Goal: Task Accomplishment & Management: Manage account settings

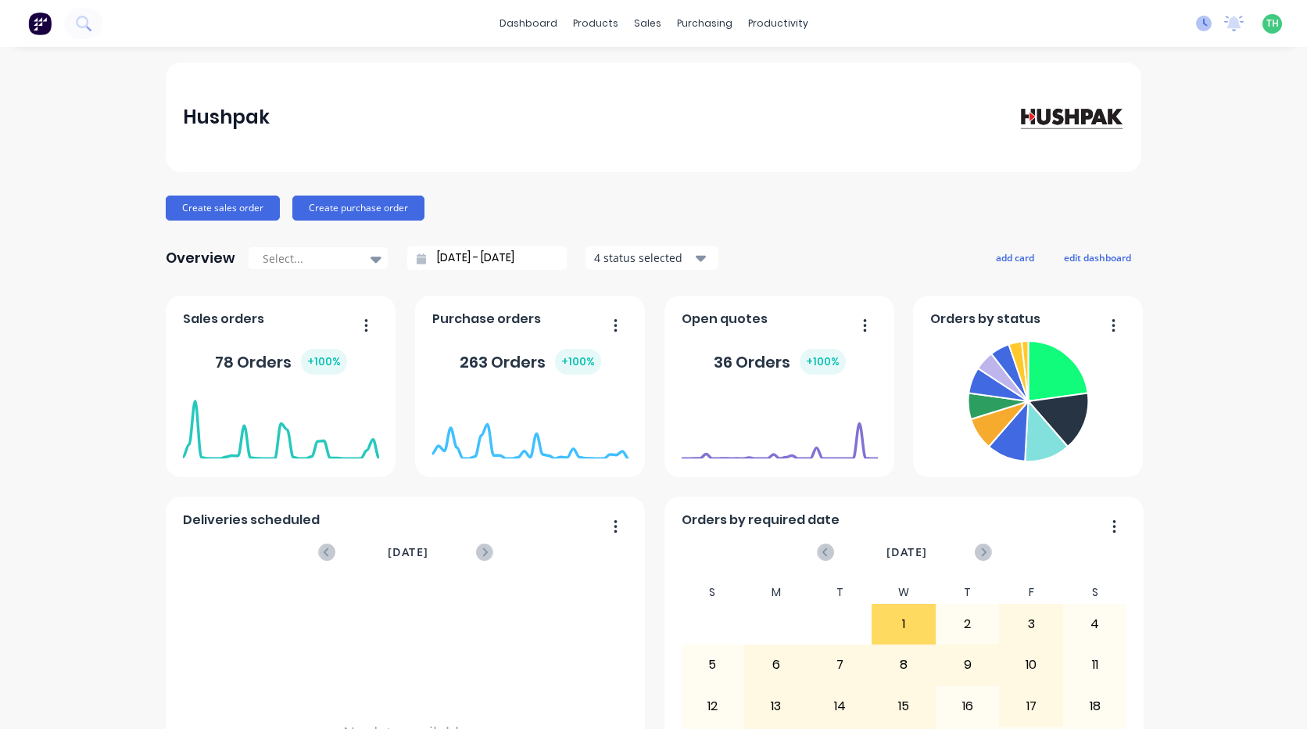
click at [1196, 25] on icon at bounding box center [1204, 24] width 16 height 16
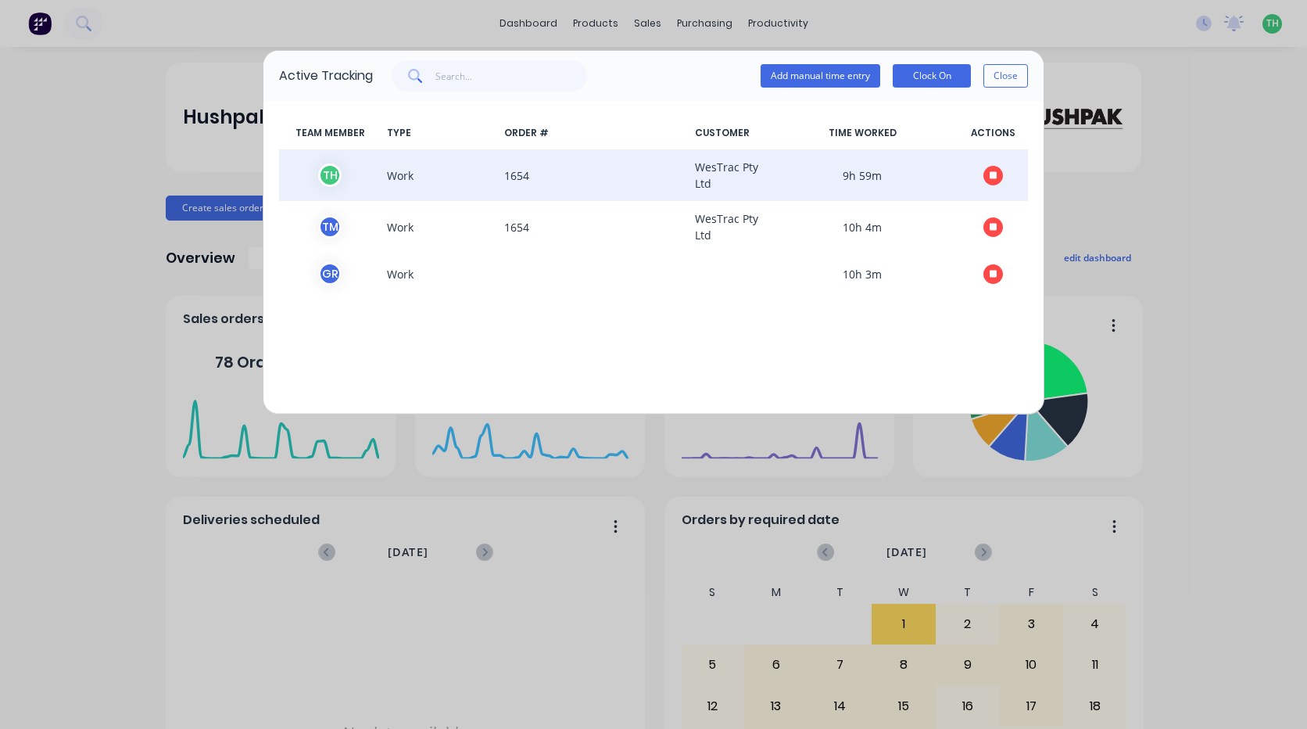
click at [997, 172] on icon "button" at bounding box center [994, 175] width 8 height 8
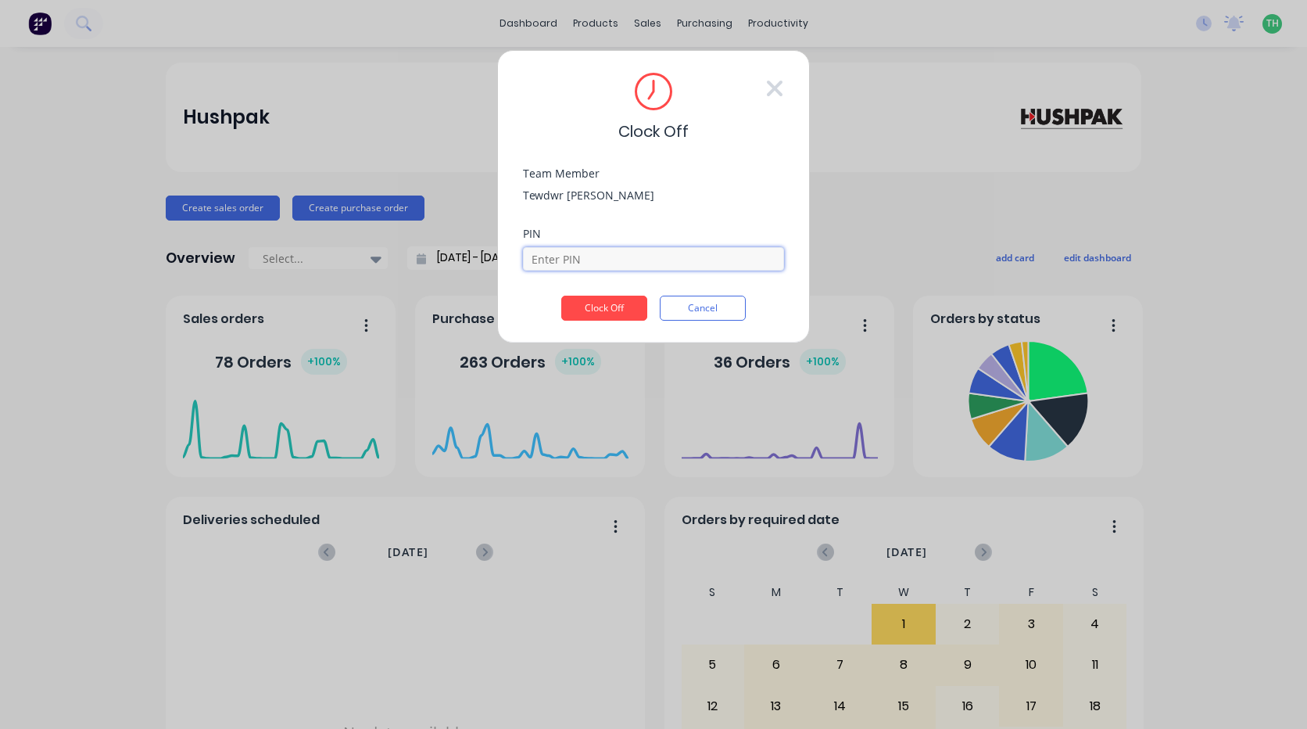
click at [585, 262] on input at bounding box center [653, 258] width 261 height 23
type input "2711"
click at [561, 296] on button "Clock Off" at bounding box center [604, 308] width 86 height 25
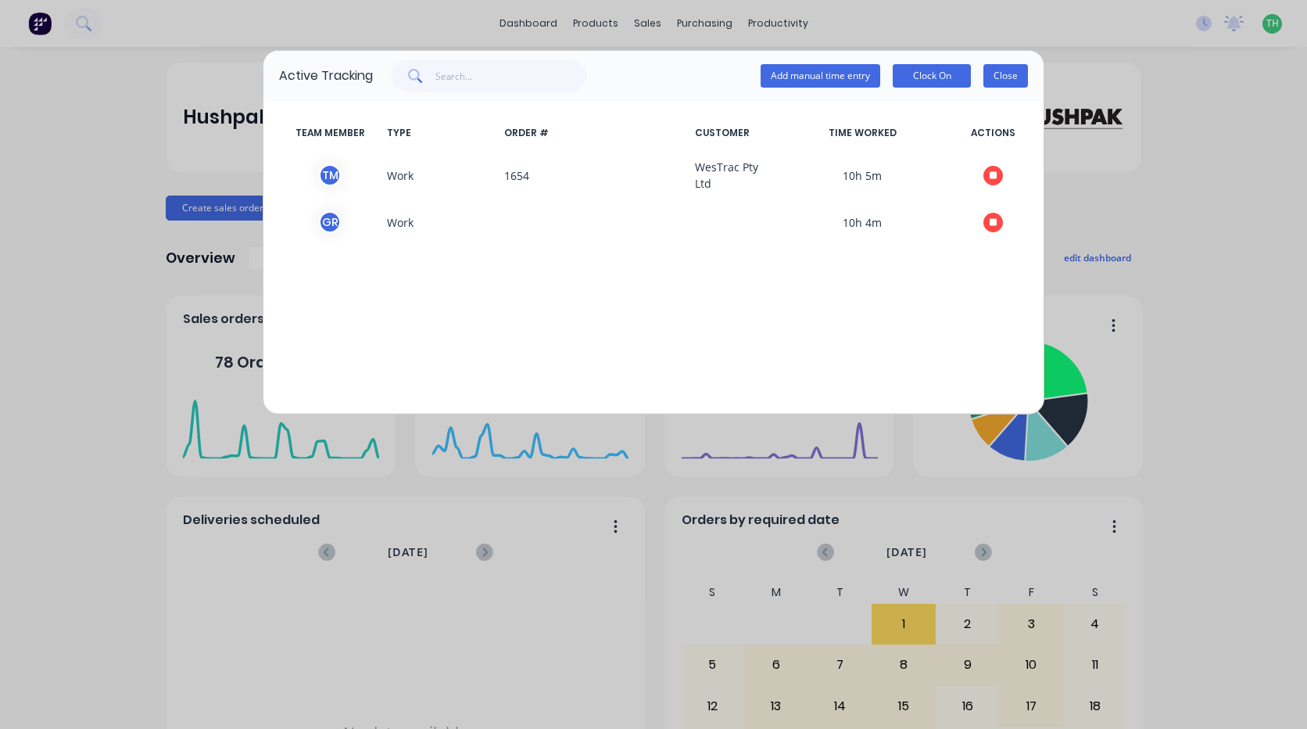
click at [1008, 74] on button "Close" at bounding box center [1006, 75] width 45 height 23
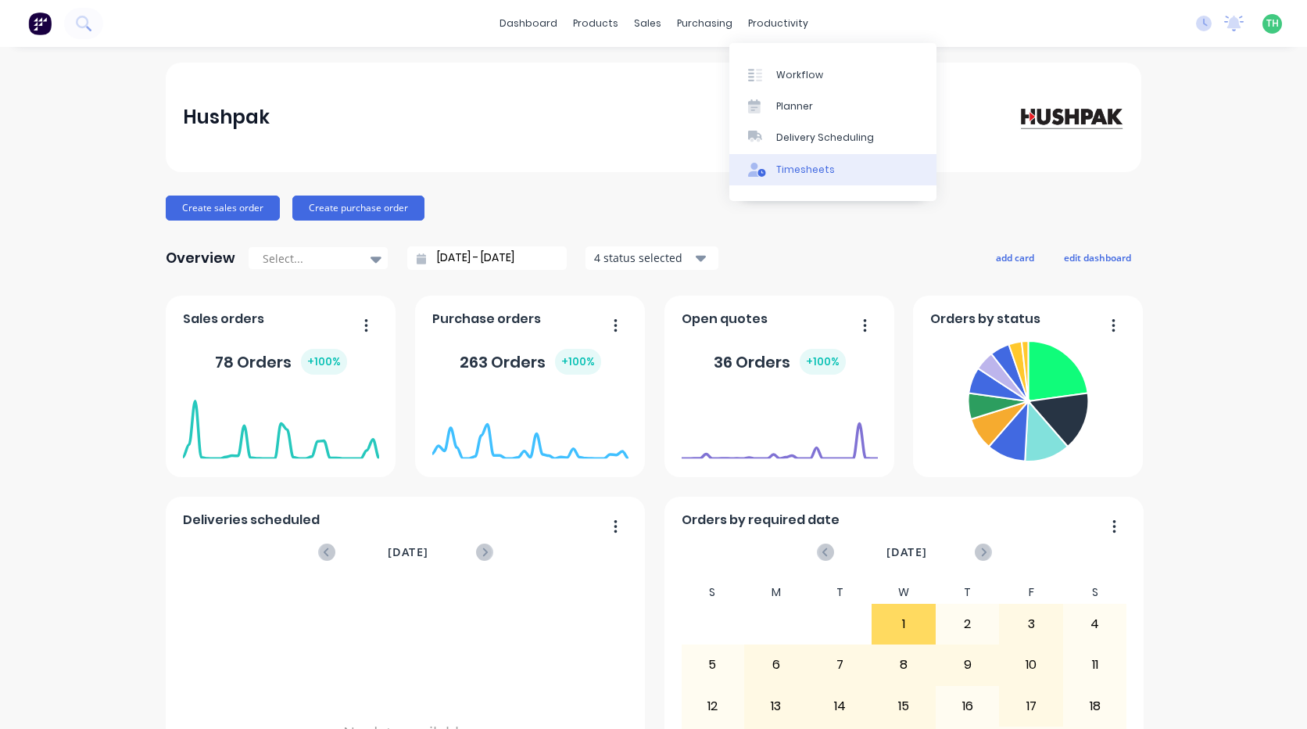
click at [778, 168] on div "Timesheets" at bounding box center [806, 170] width 59 height 14
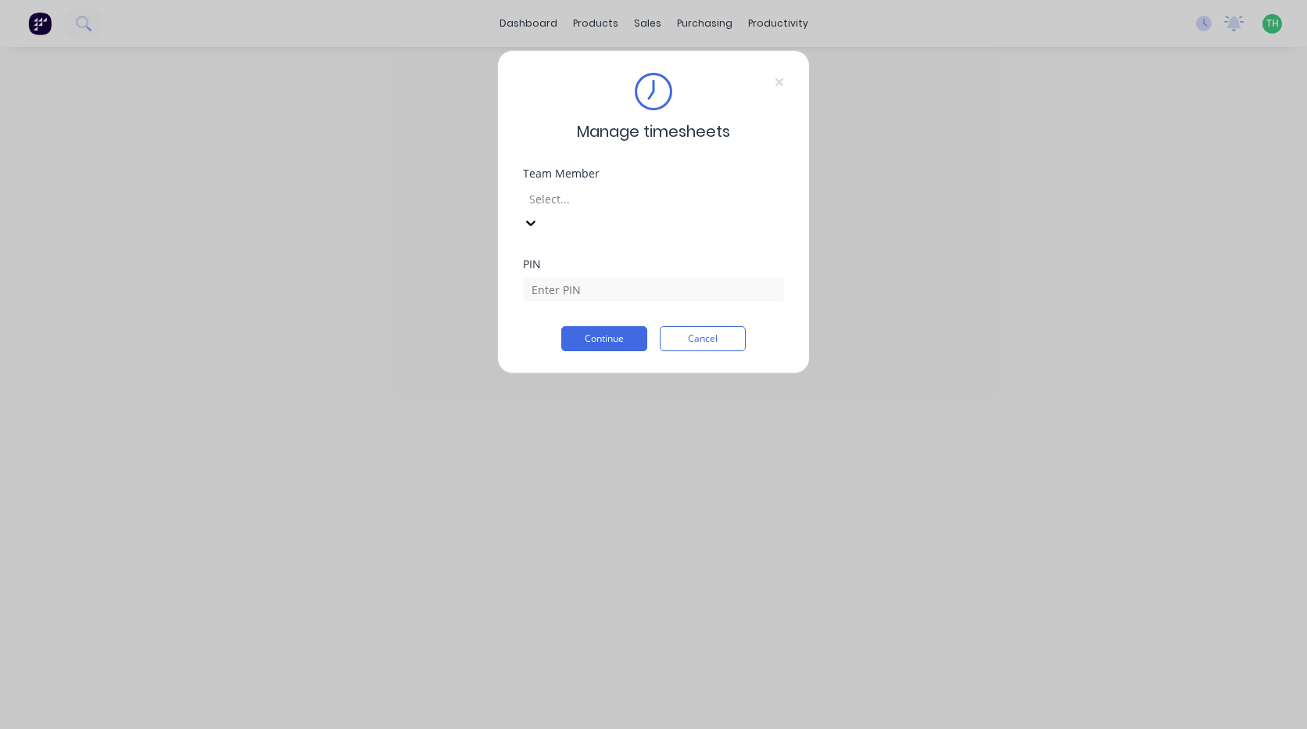
click at [727, 201] on div at bounding box center [640, 199] width 225 height 20
click at [655, 278] on input at bounding box center [653, 289] width 261 height 23
type input "2711"
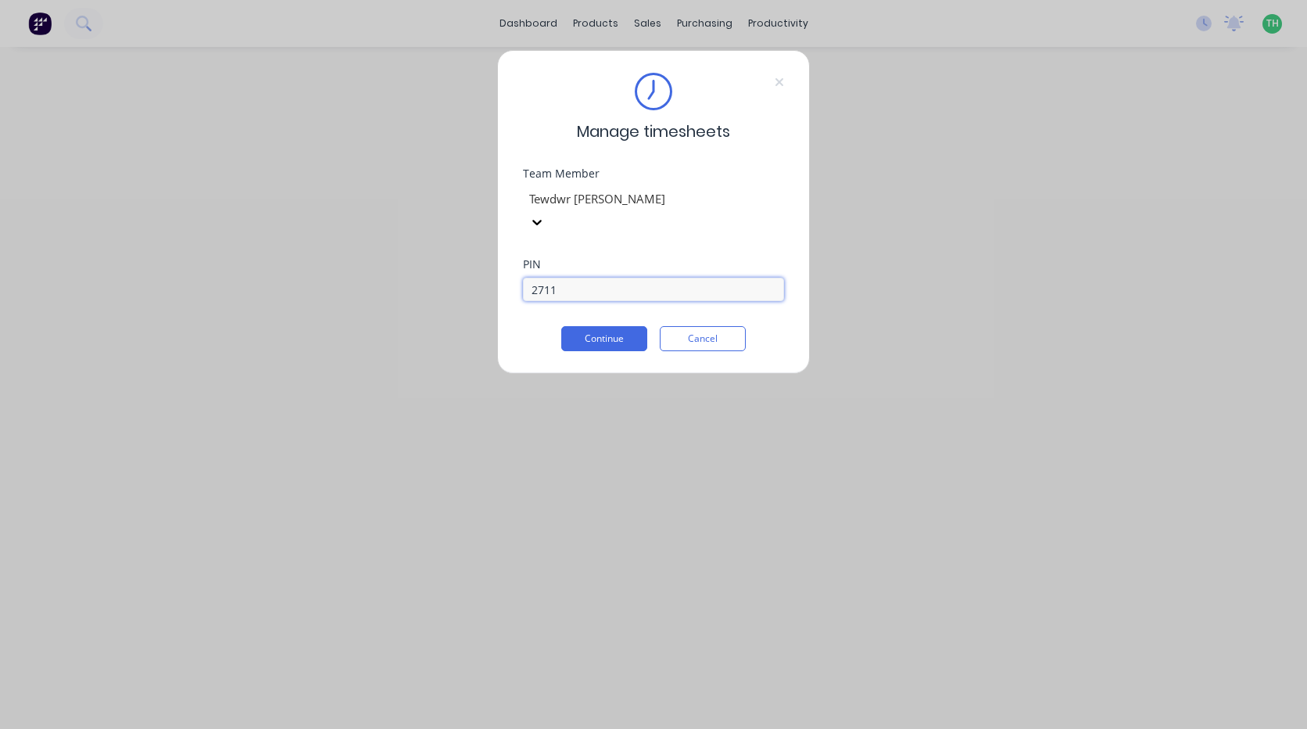
click at [561, 326] on button "Continue" at bounding box center [604, 338] width 86 height 25
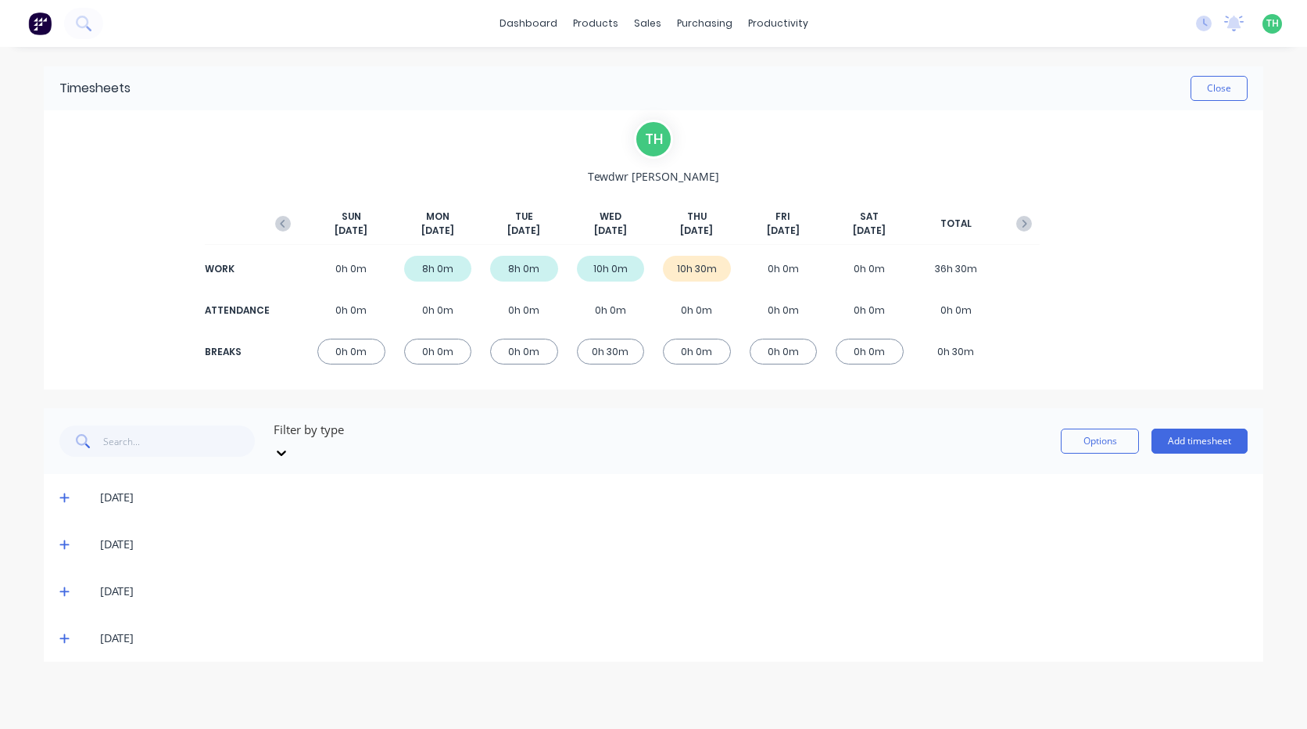
click at [59, 620] on div "[DATE]" at bounding box center [654, 638] width 1220 height 47
click at [66, 634] on icon at bounding box center [63, 638] width 9 height 9
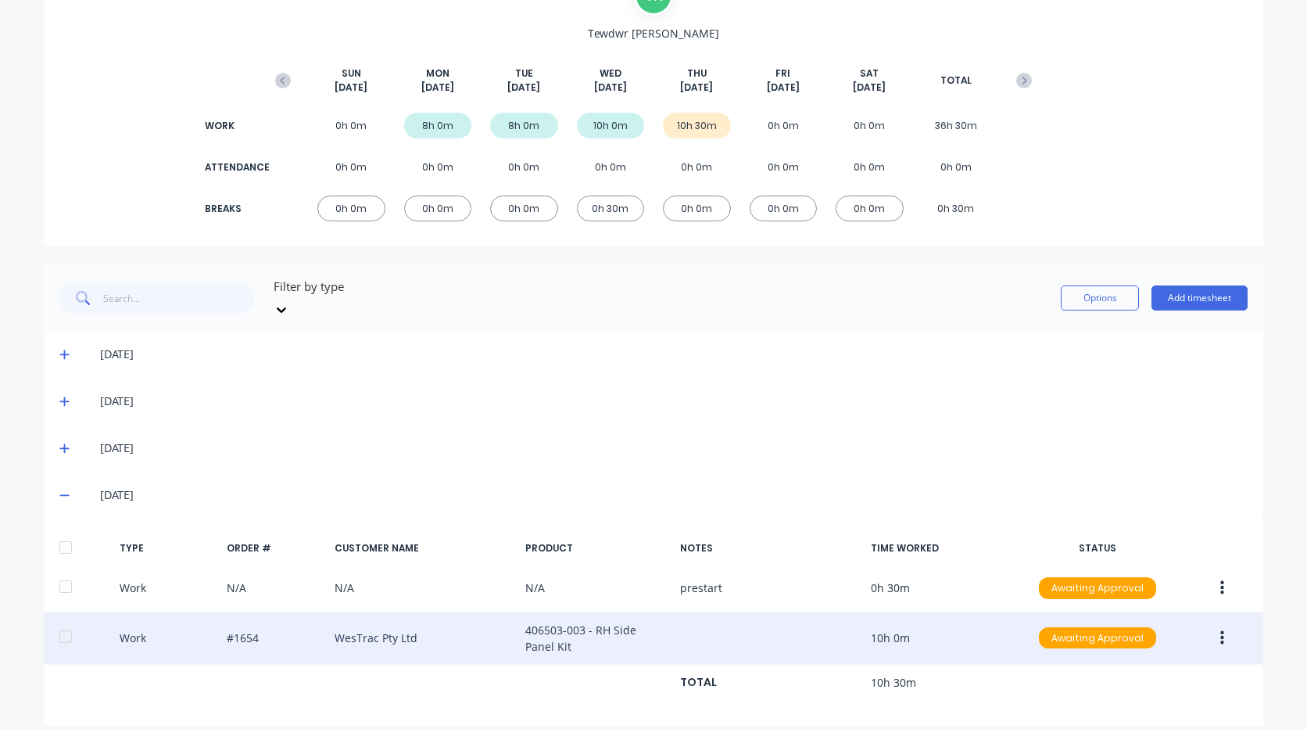
scroll to position [144, 0]
click at [1207, 625] on button "button" at bounding box center [1222, 637] width 37 height 28
click at [1151, 602] on div "Edit" at bounding box center [1167, 609] width 120 height 23
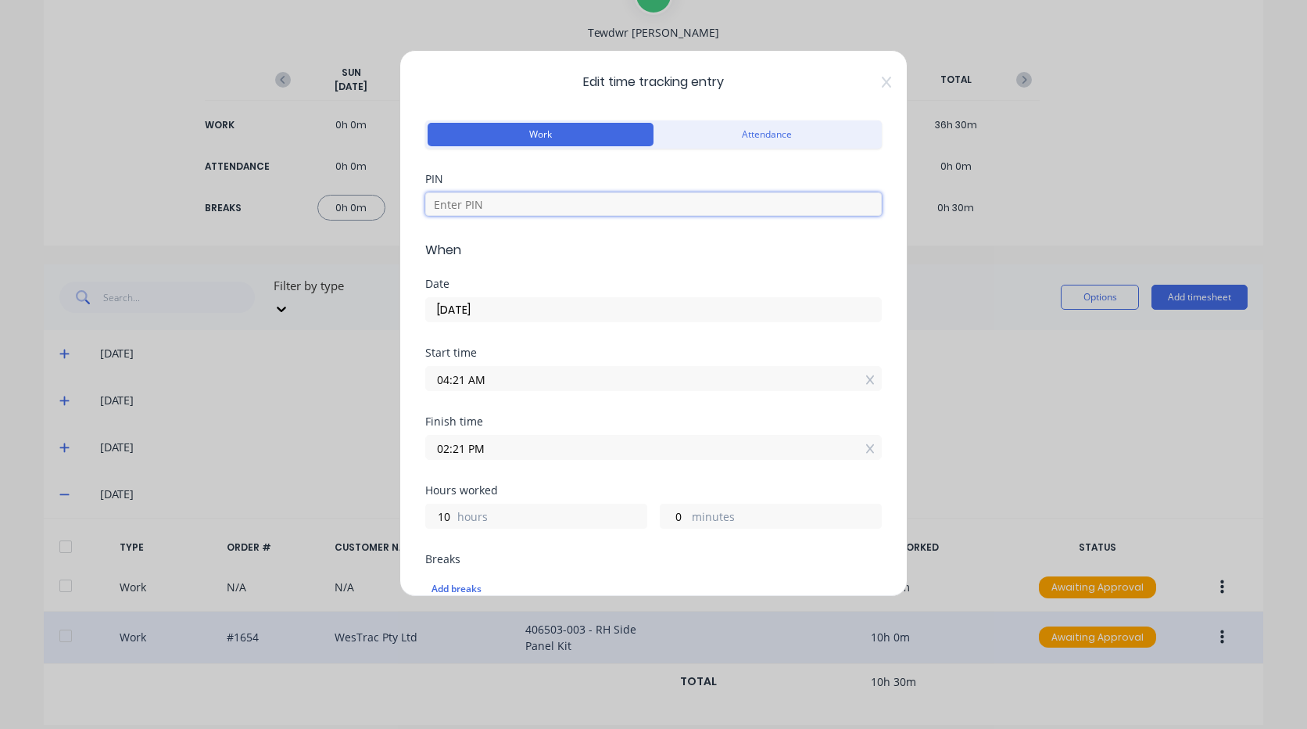
click at [556, 195] on input at bounding box center [653, 203] width 457 height 23
type input "2711"
click at [524, 379] on input "04:21 AM" at bounding box center [653, 378] width 455 height 23
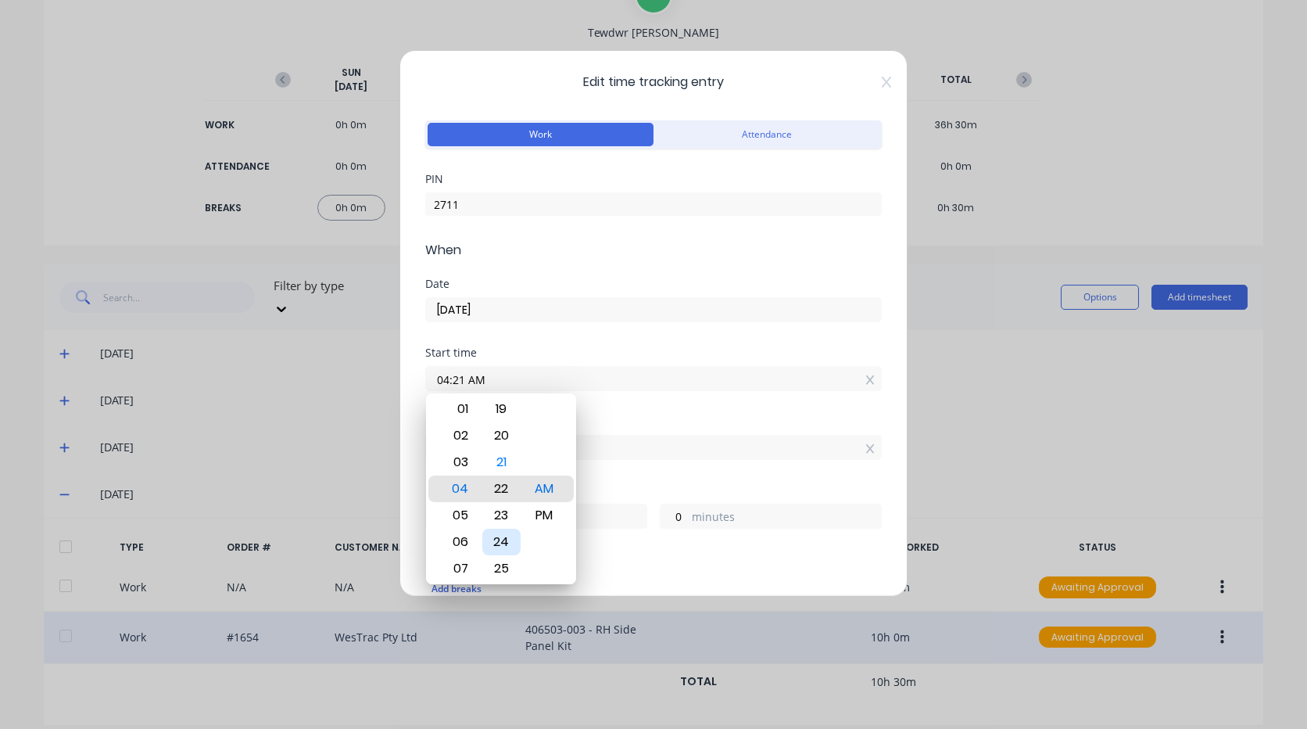
type input "04:23 AM"
type input "9"
type input "58"
type input "04:26 AM"
type input "55"
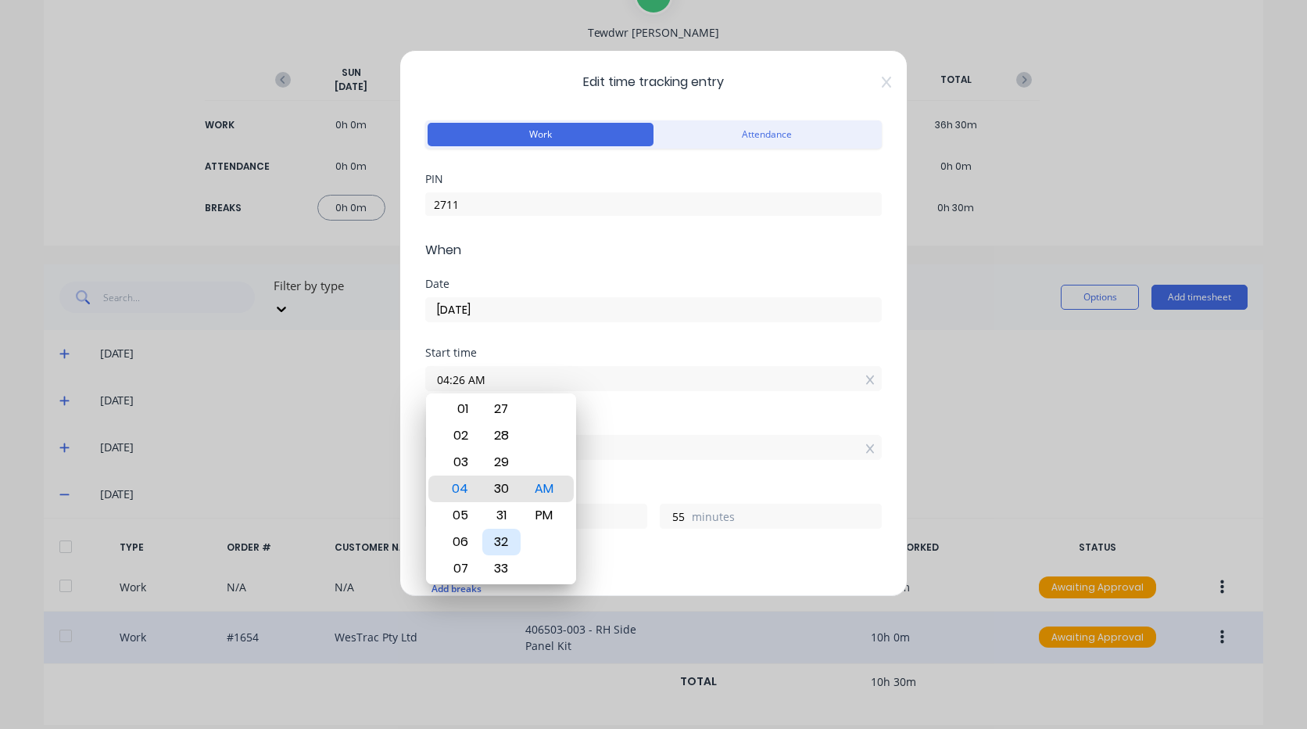
type input "04:30 AM"
type input "51"
type input "04:31 AM"
type input "50"
type input "04:32 AM"
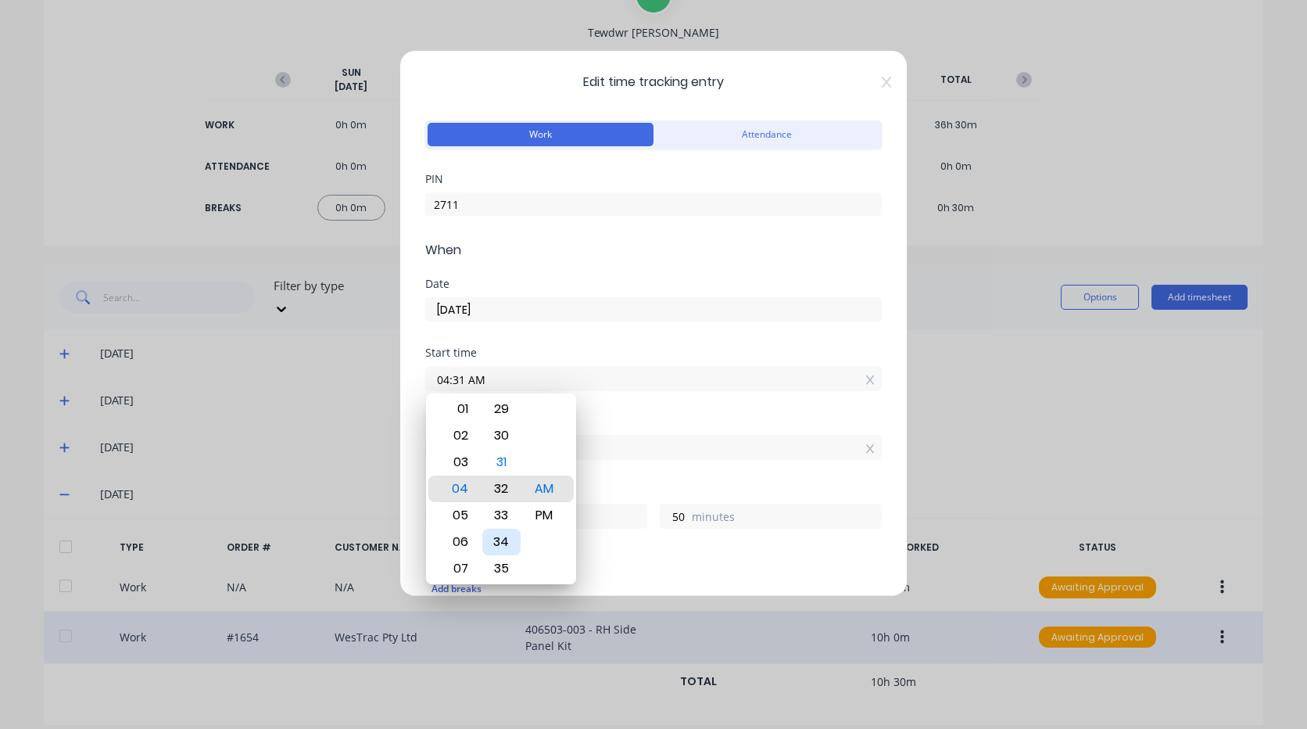
type input "49"
type input "04:33 AM"
type input "48"
type input "04:34 AM"
type input "47"
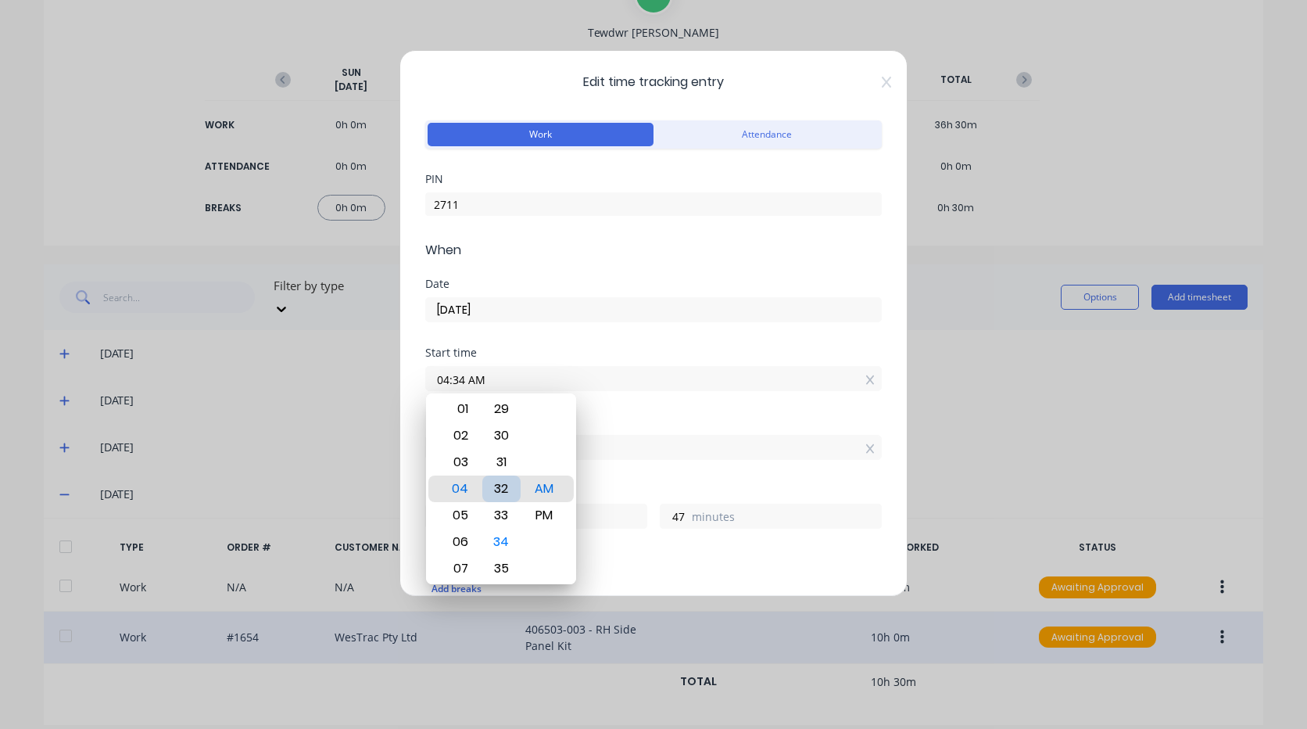
type input "04:31 AM"
type input "50"
type input "04:30 AM"
type input "51"
click at [637, 399] on div "Start time 04:30 AM" at bounding box center [653, 381] width 457 height 69
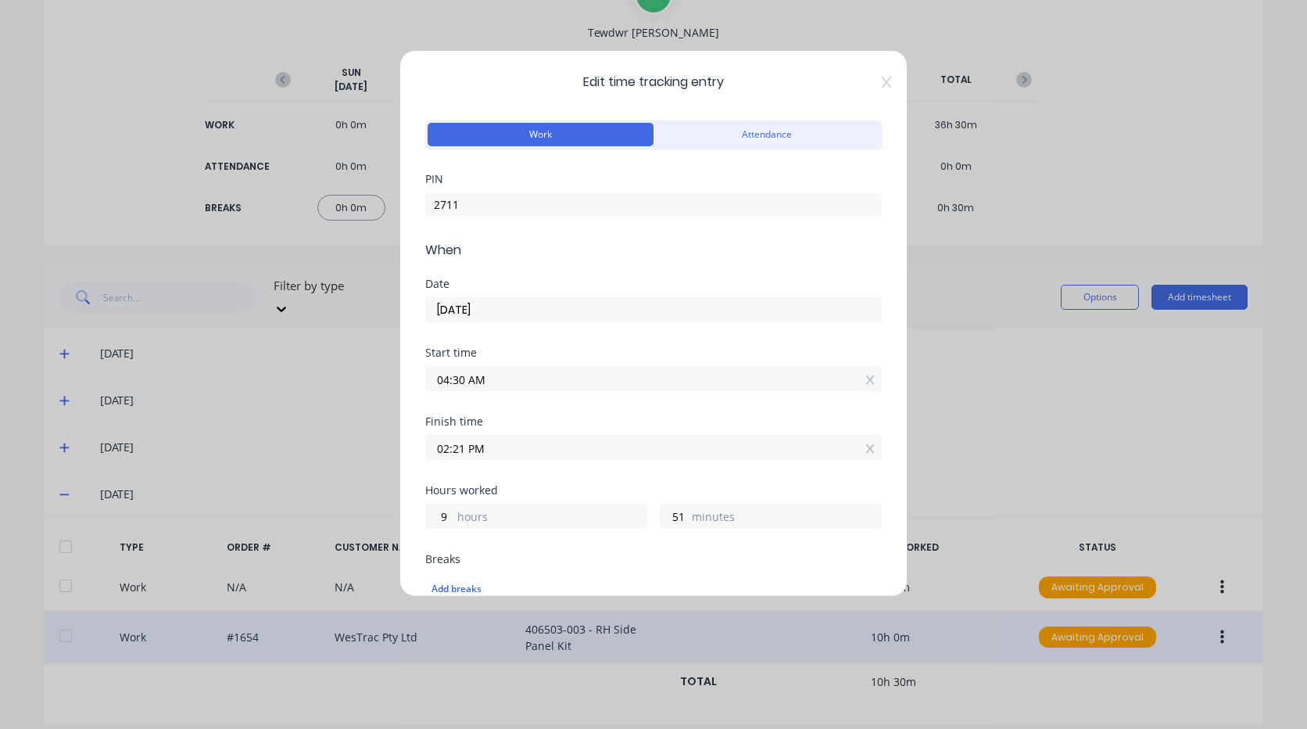
click at [514, 447] on input "02:21 PM" at bounding box center [653, 447] width 455 height 23
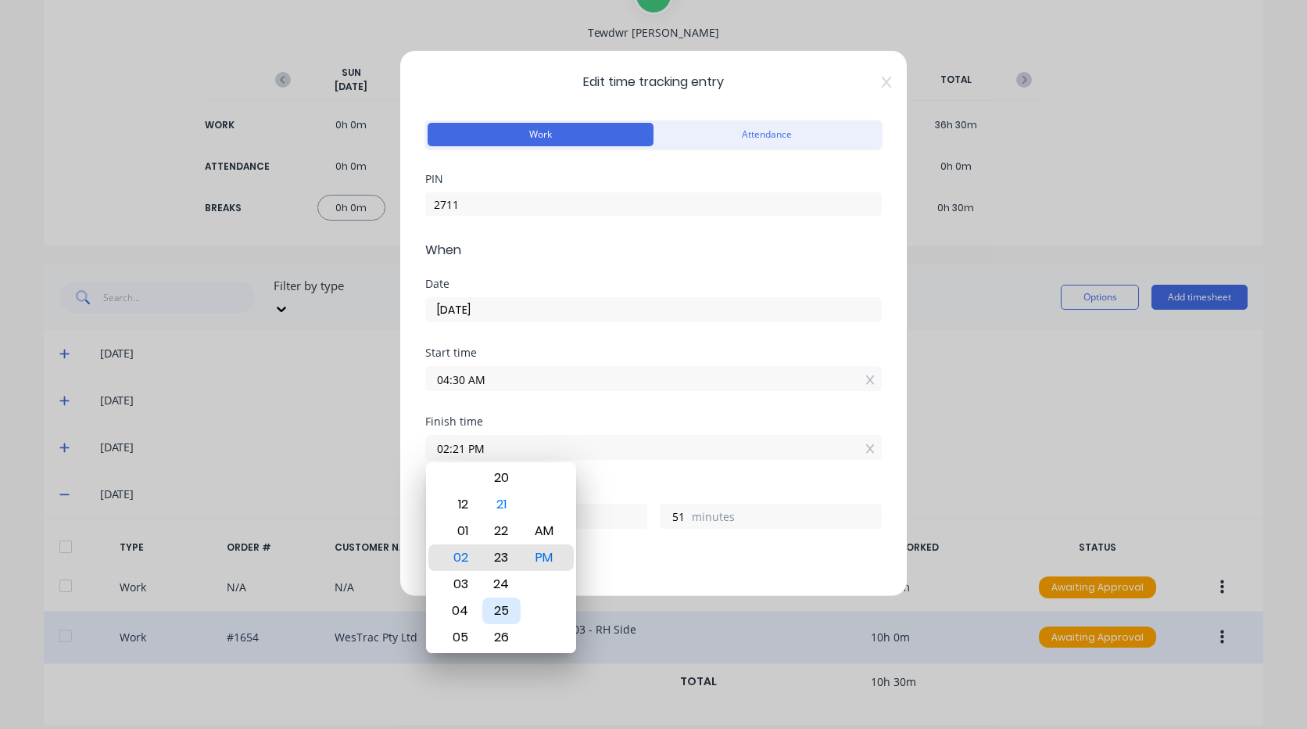
type input "02:23 PM"
type input "53"
type input "02:26 PM"
type input "56"
type input "02:29 PM"
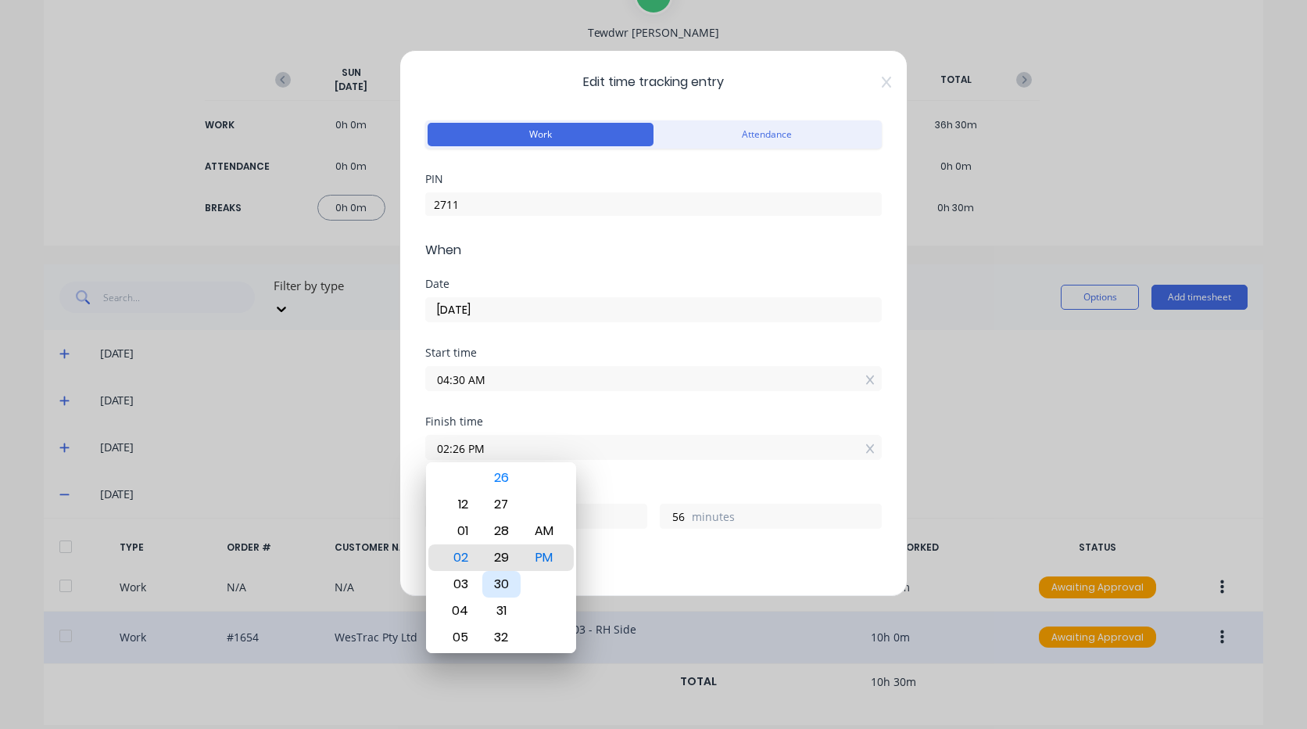
type input "59"
click at [463, 498] on div "12" at bounding box center [458, 504] width 38 height 27
type input "12:29 PM"
type input "7"
click at [504, 579] on div "30" at bounding box center [501, 584] width 38 height 27
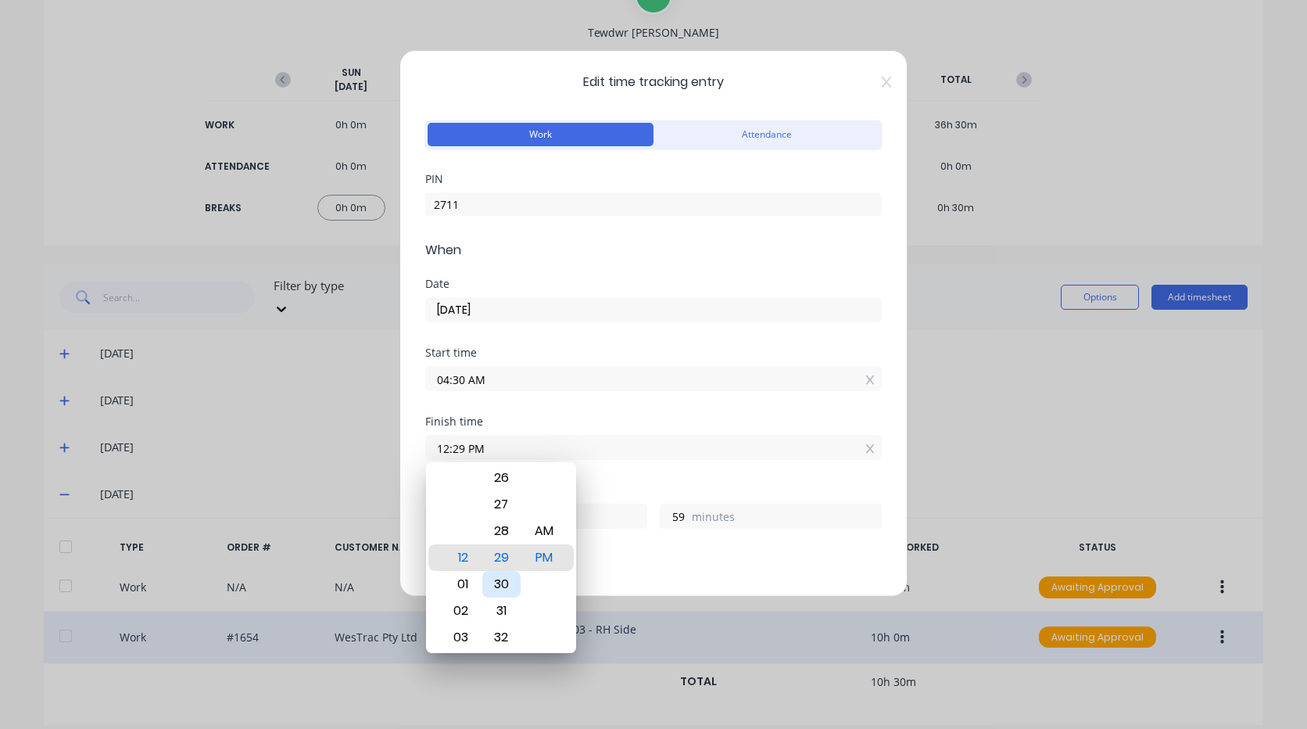
type input "12:30 PM"
type input "8"
type input "0"
click at [618, 477] on div "Finish time 12:30 PM" at bounding box center [653, 450] width 457 height 69
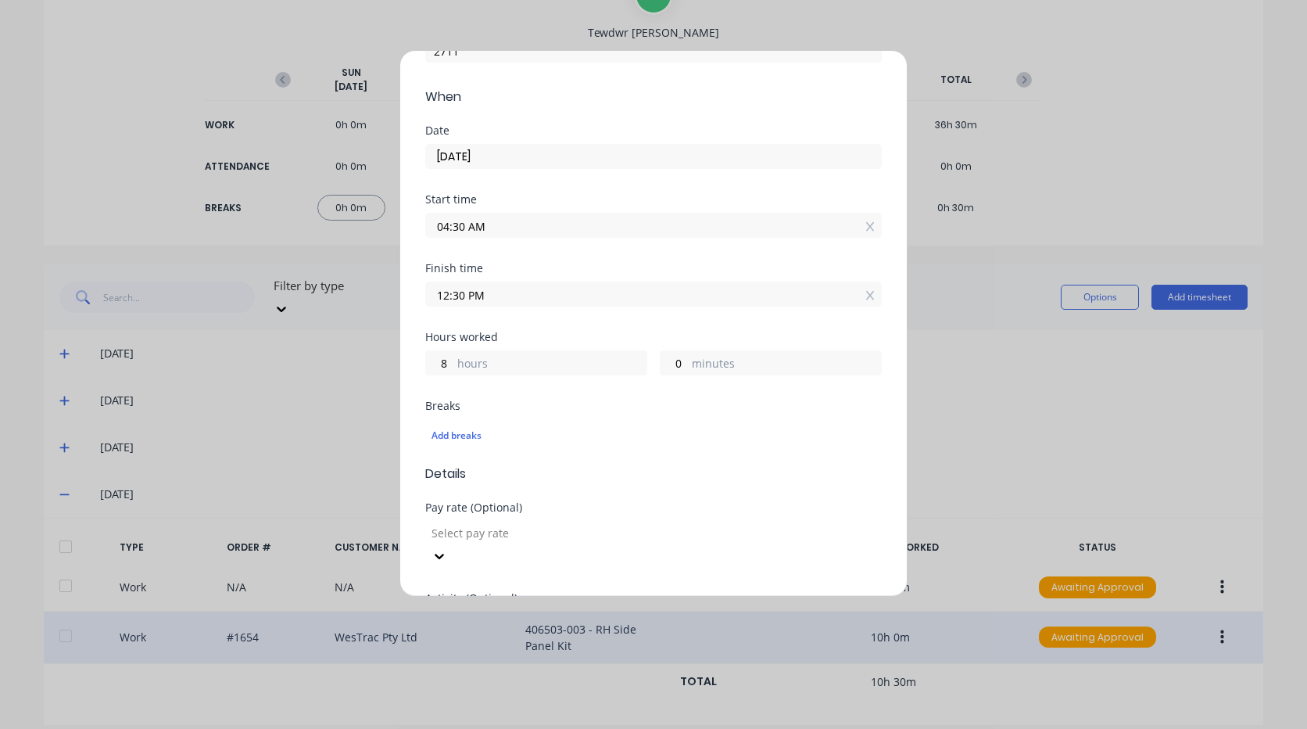
scroll to position [156, 0]
click at [453, 437] on div "Add breaks" at bounding box center [654, 432] width 444 height 20
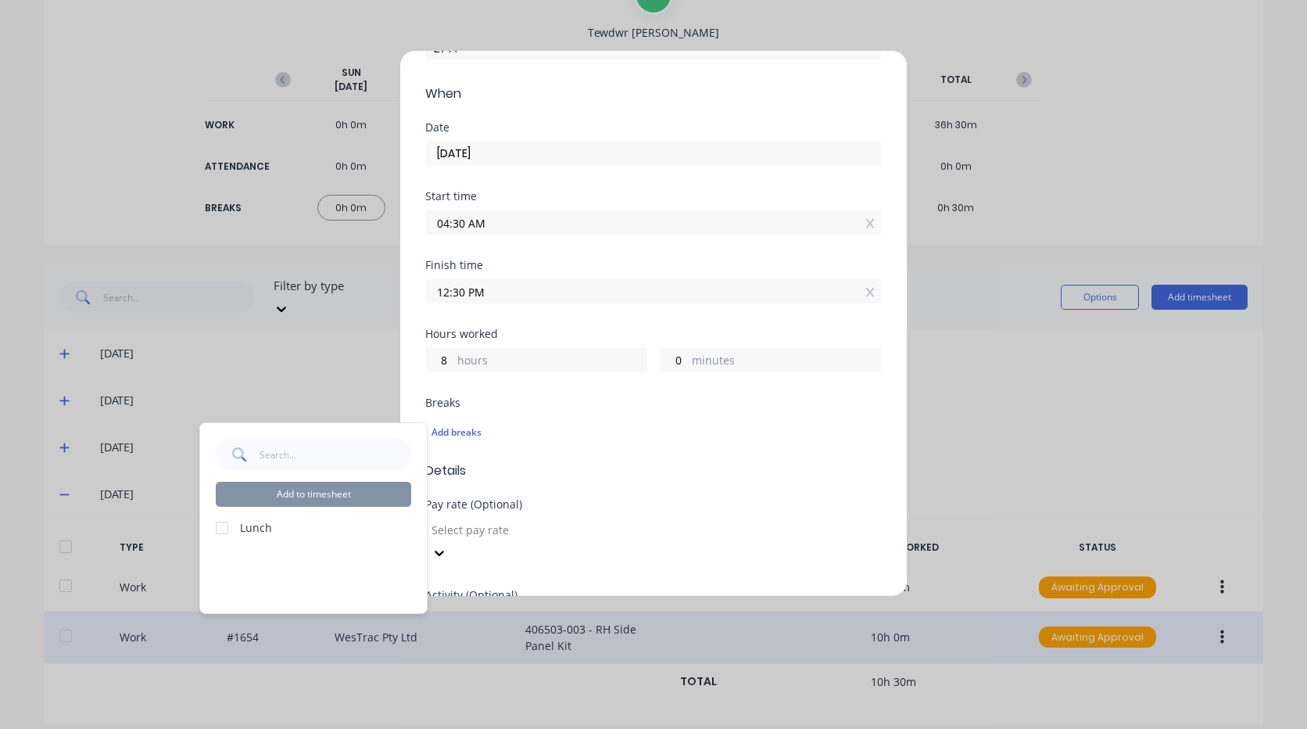
click at [218, 530] on div at bounding box center [221, 527] width 31 height 31
click at [327, 494] on button "Add to timesheet" at bounding box center [313, 494] width 195 height 25
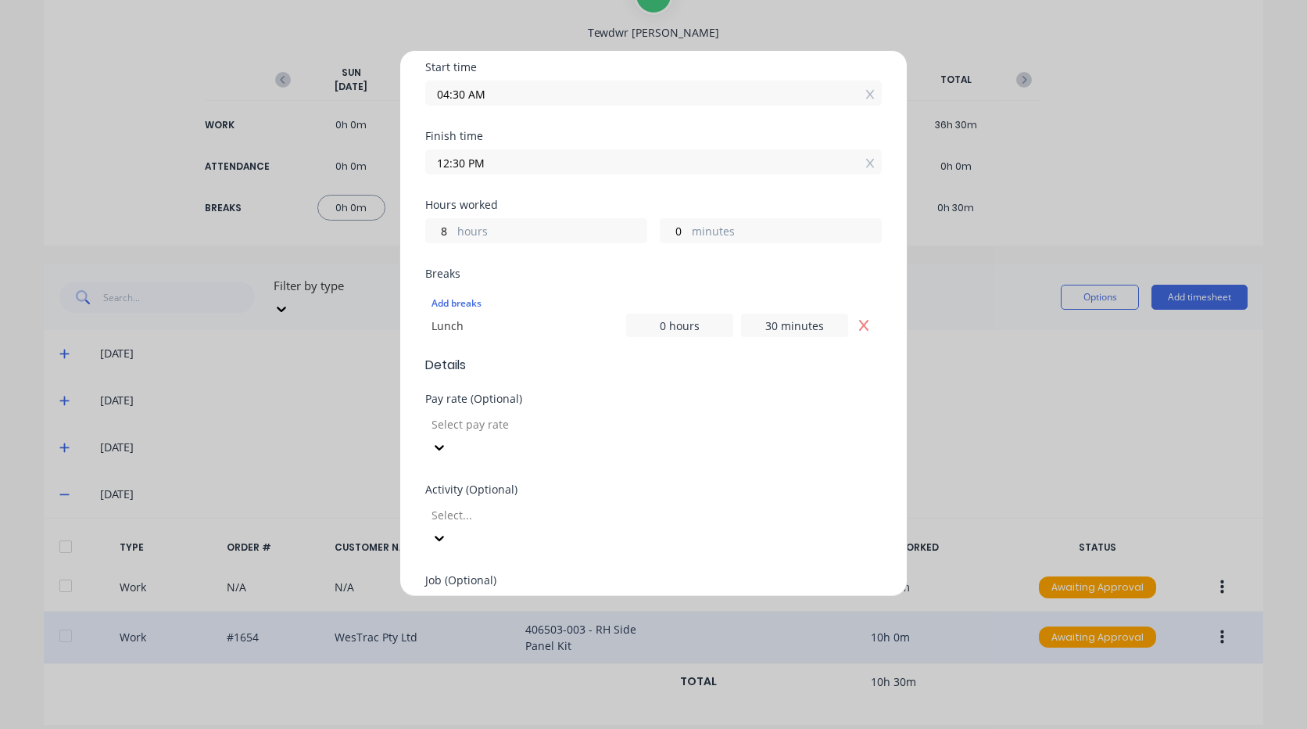
scroll to position [313, 0]
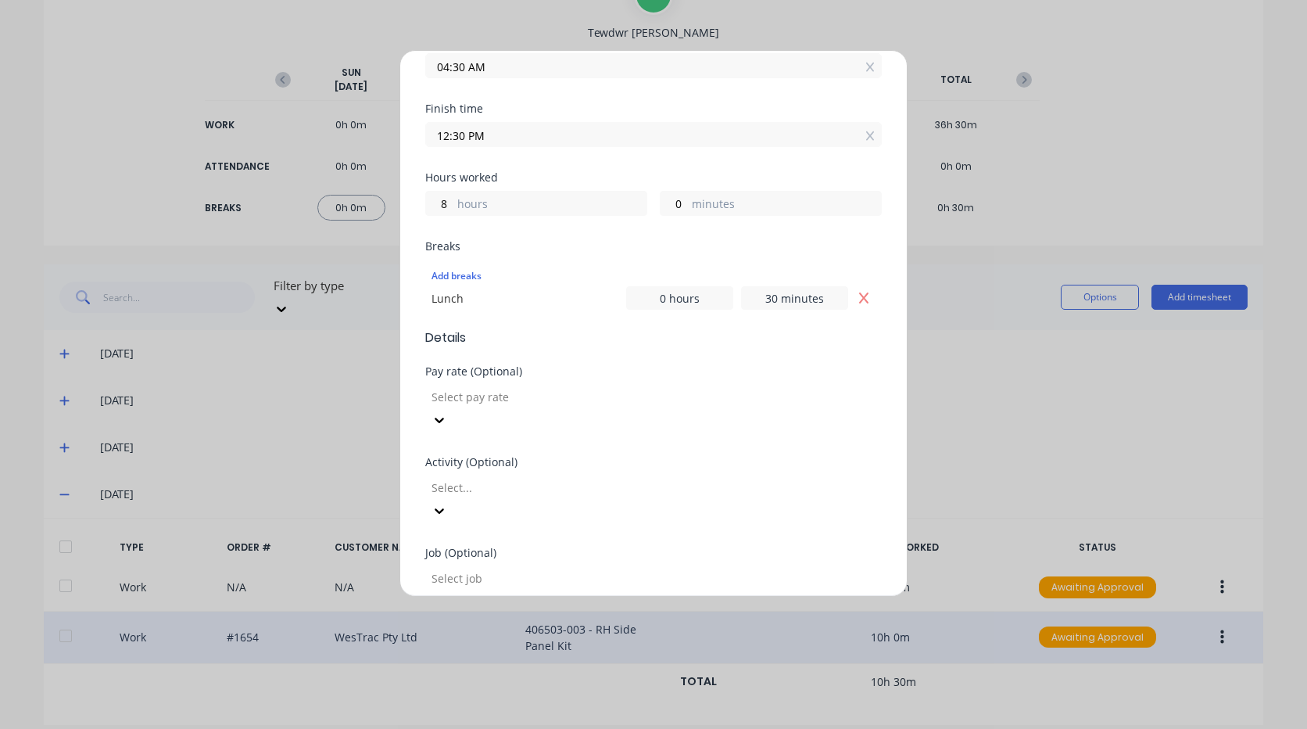
click at [540, 398] on div at bounding box center [542, 397] width 225 height 20
type input "mob"
click at [517, 478] on div at bounding box center [542, 488] width 225 height 20
type input "m"
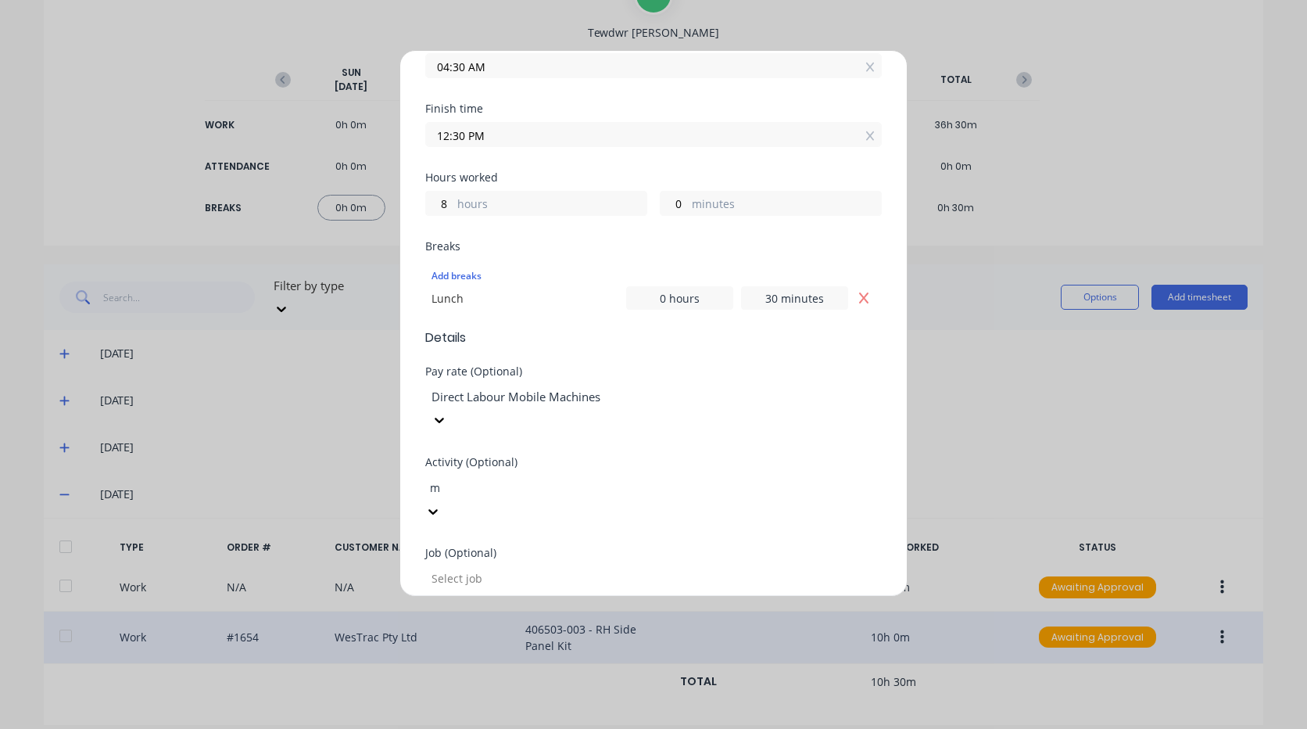
click at [493, 569] on div at bounding box center [542, 579] width 225 height 20
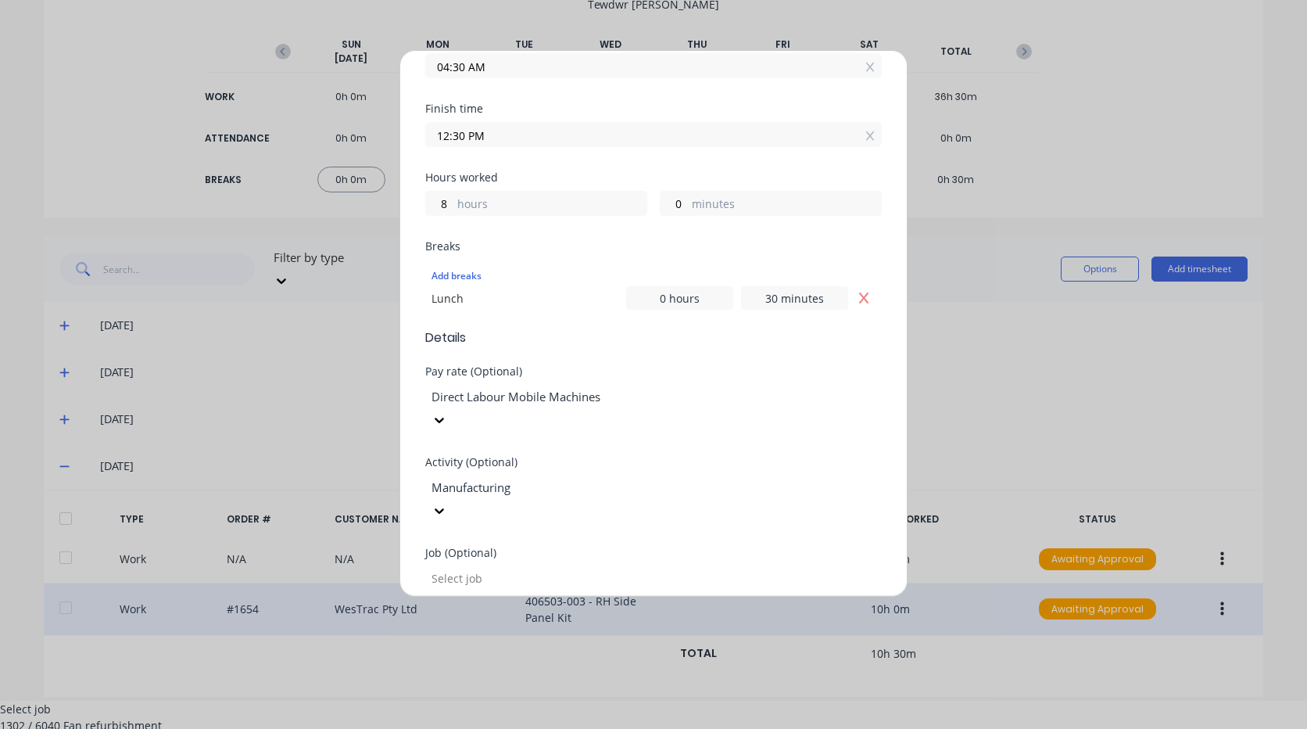
scroll to position [38, 0]
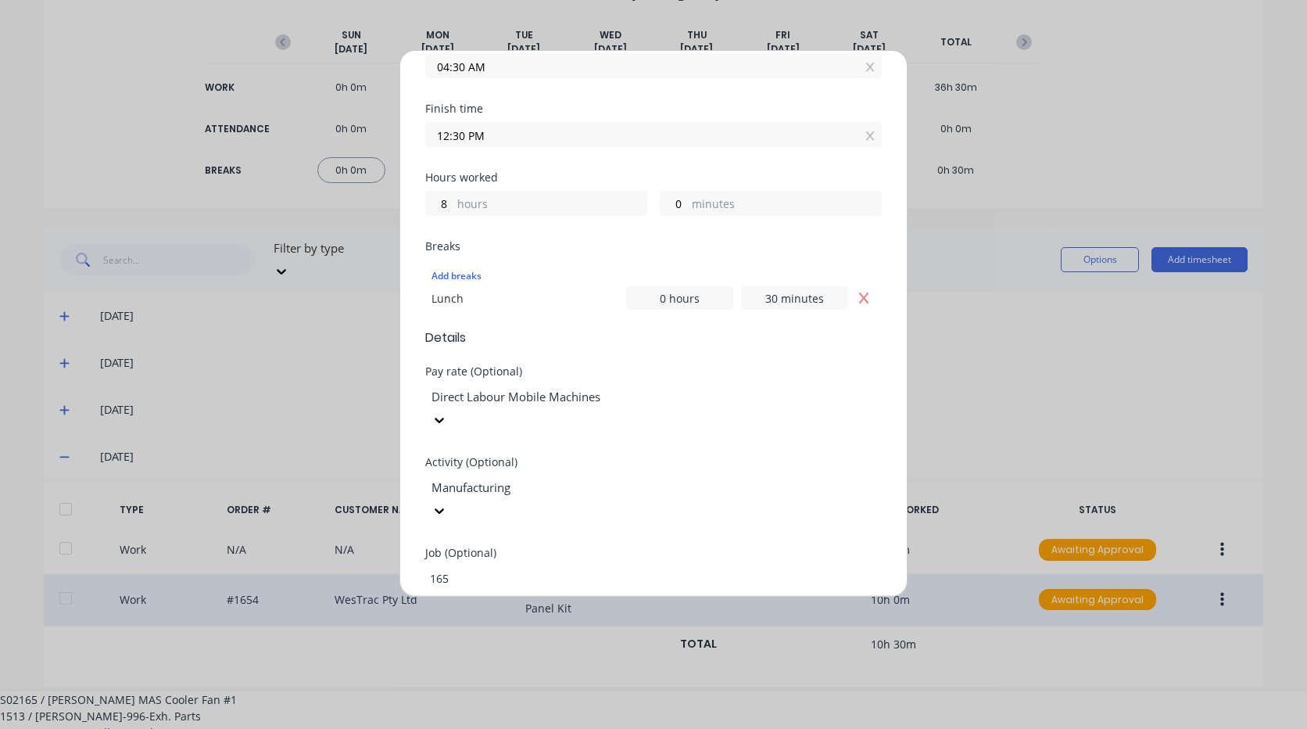
type input "1654"
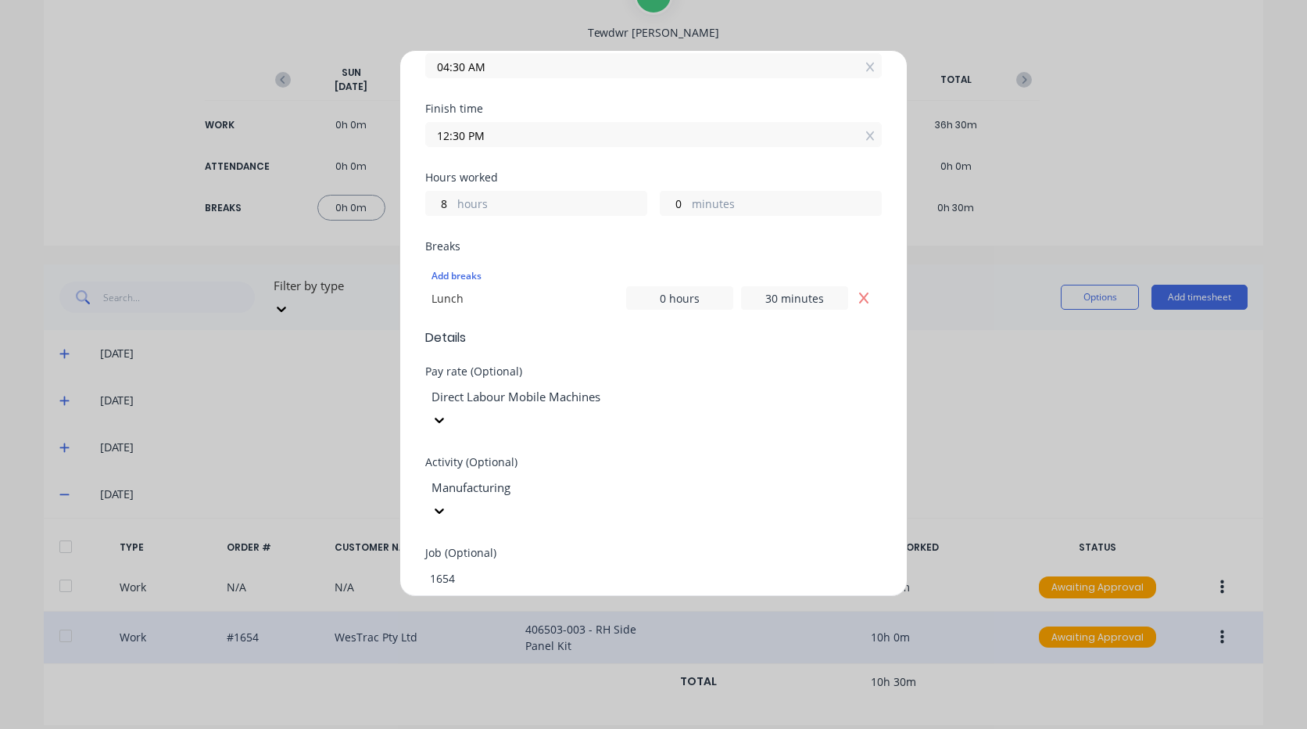
click at [505, 728] on div "1654 / W/Trac-794-Side-Panel-T13" at bounding box center [653, 737] width 1307 height 16
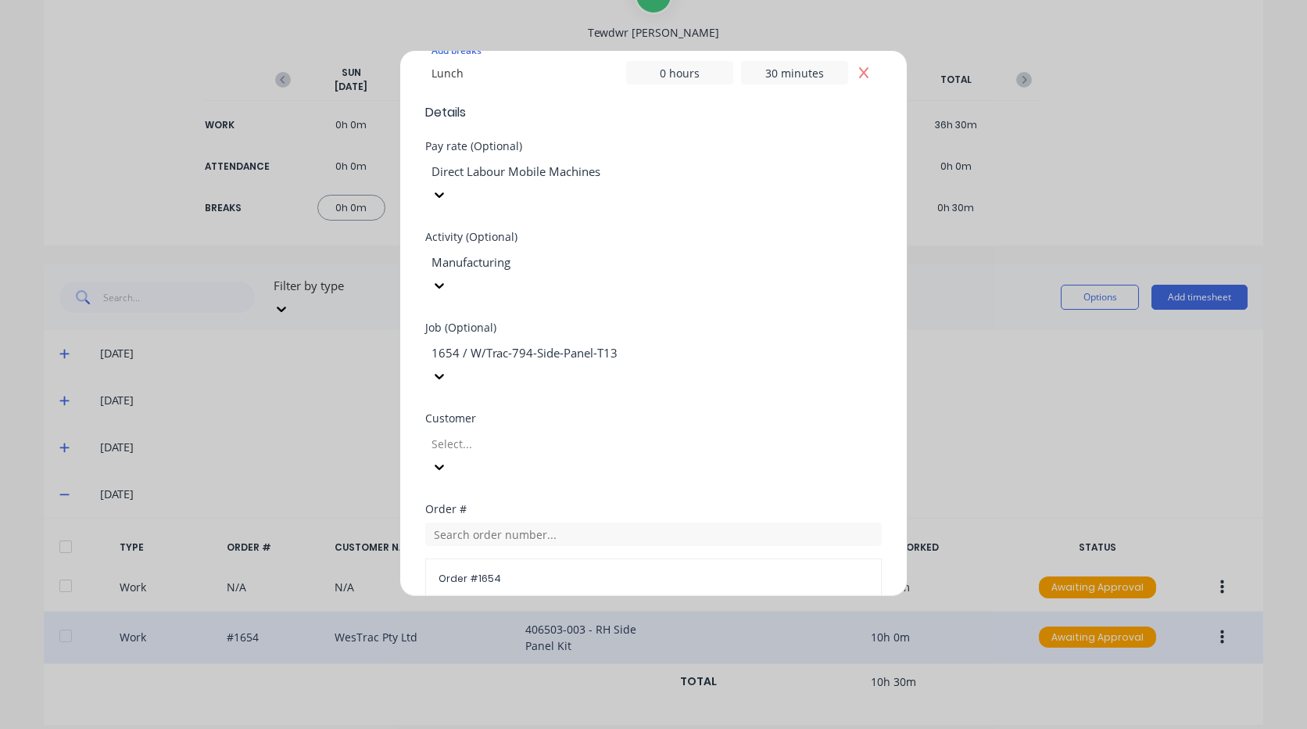
scroll to position [547, 0]
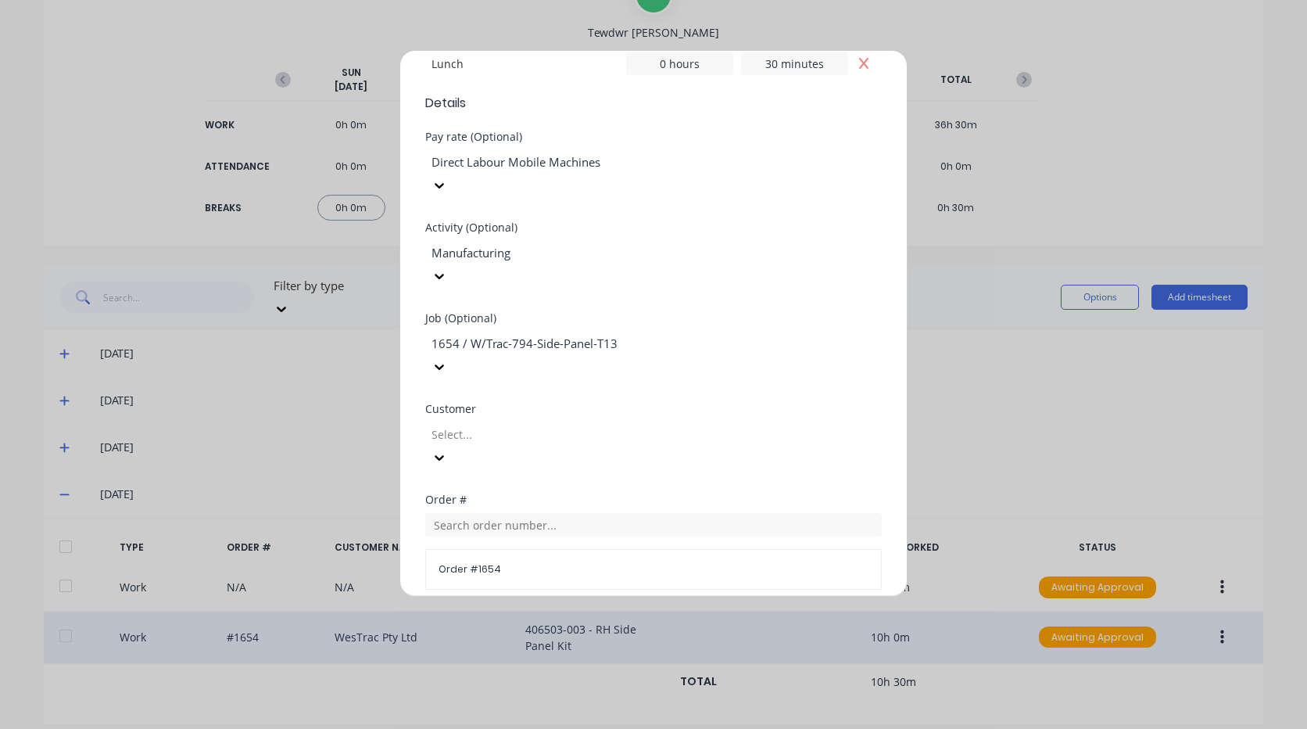
click at [527, 425] on div at bounding box center [542, 435] width 225 height 20
type input "[PERSON_NAME]"
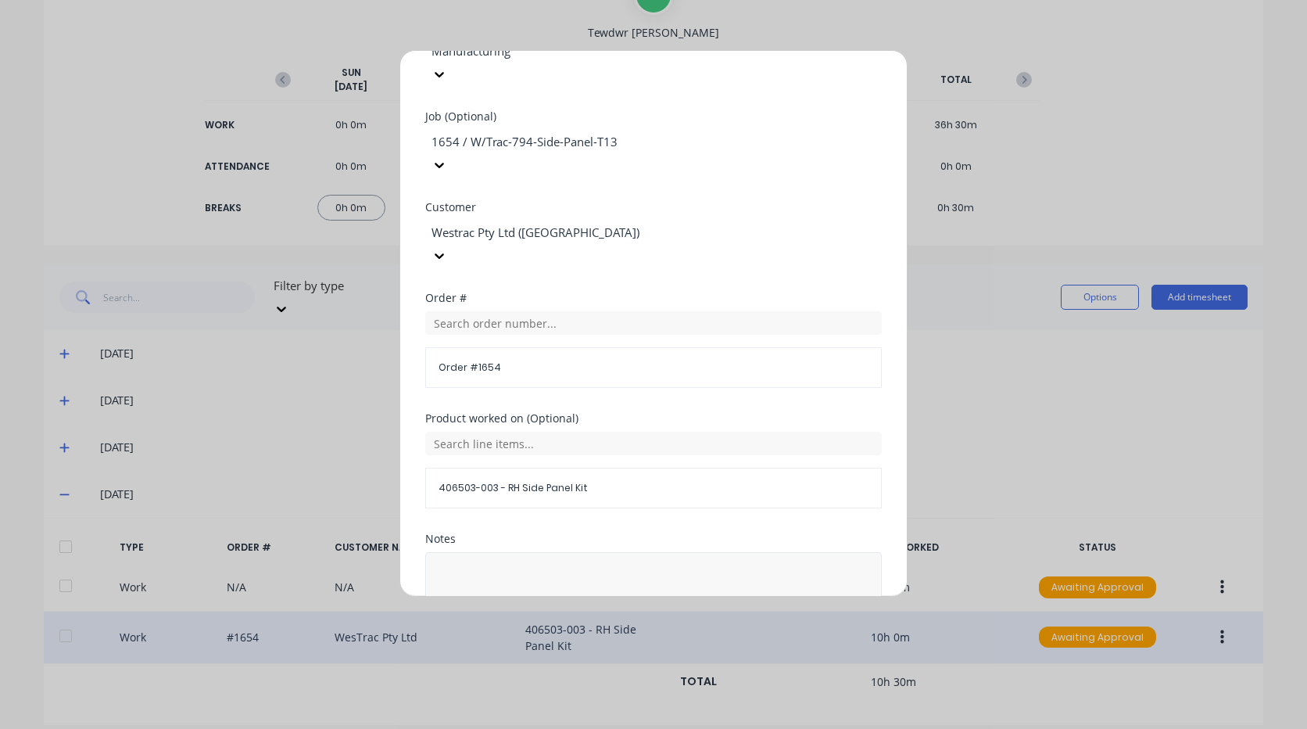
scroll to position [766, 0]
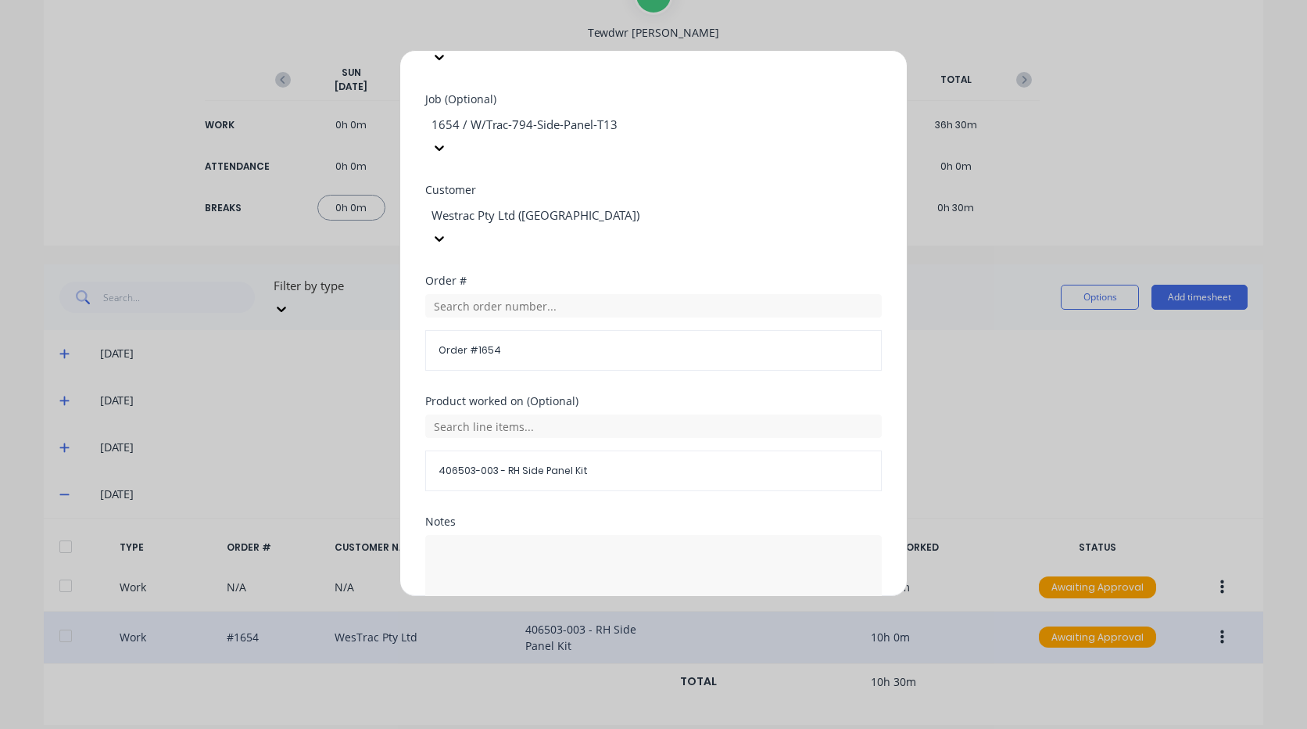
click at [612, 643] on button "Edit time tracking entry" at bounding box center [617, 655] width 134 height 25
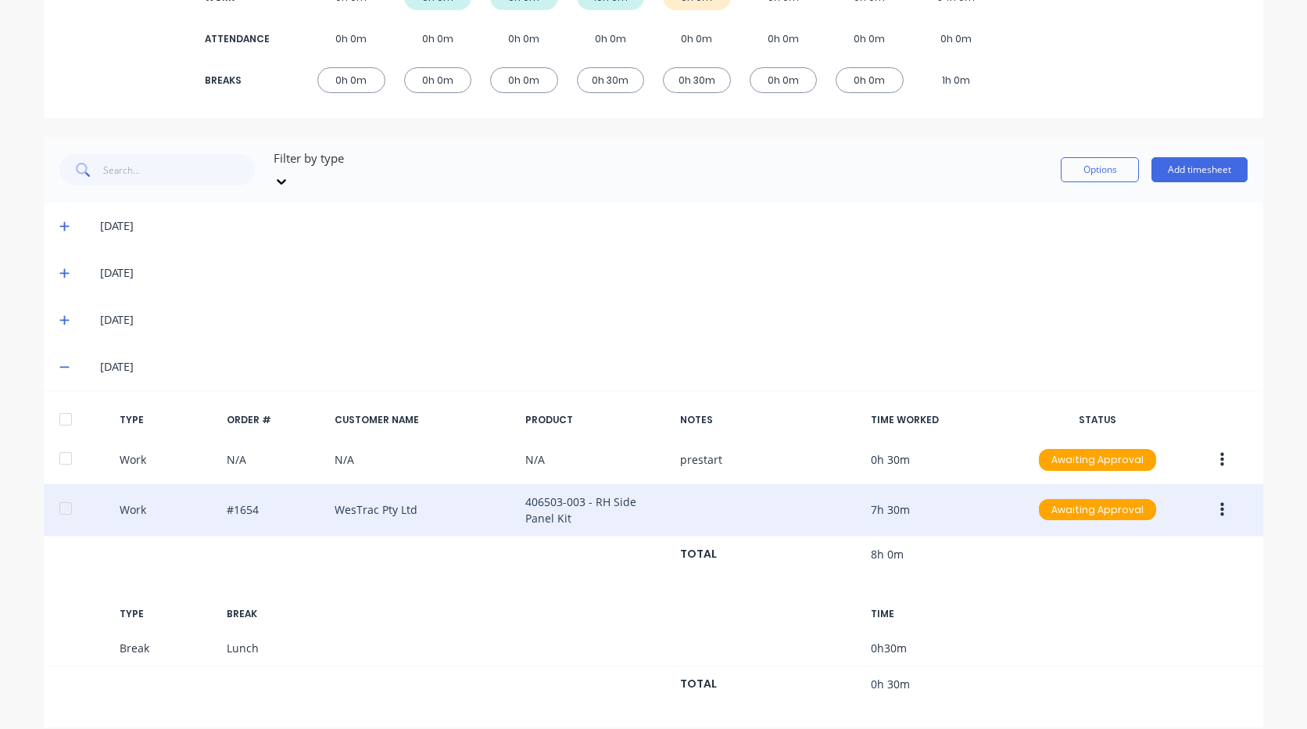
scroll to position [274, 0]
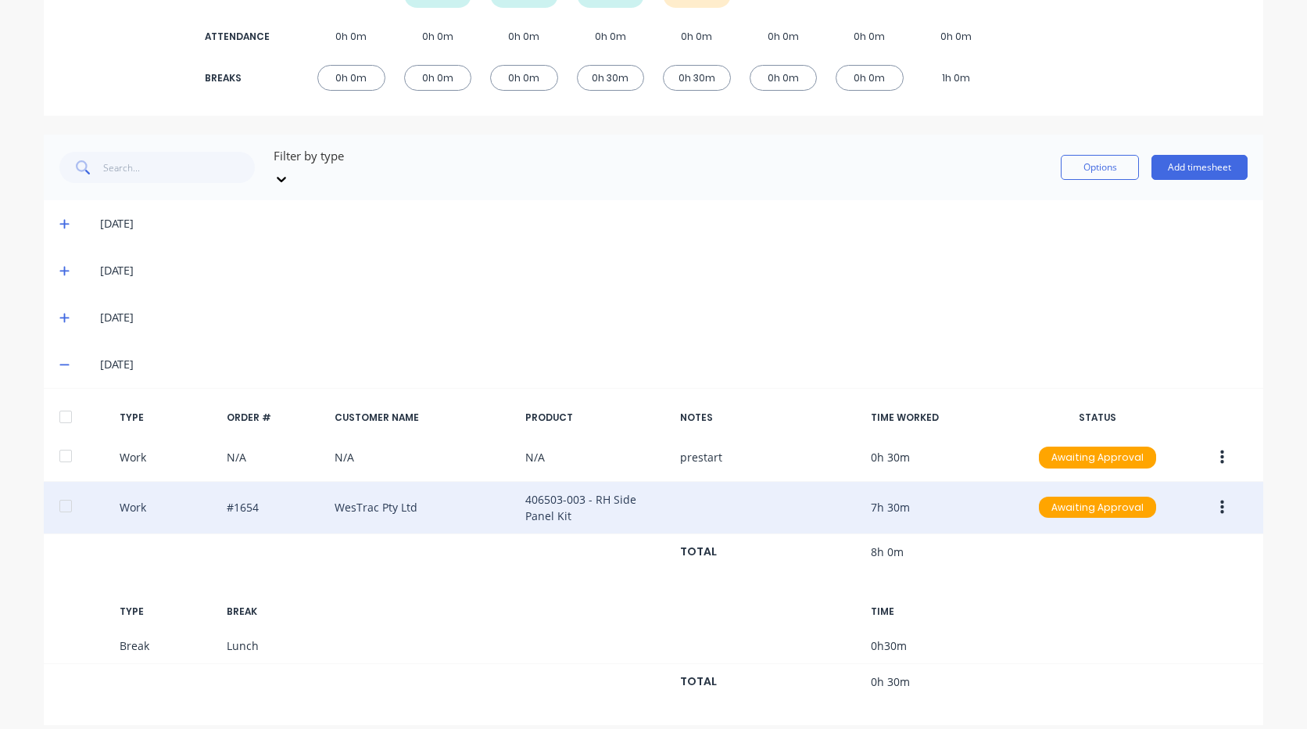
click at [1225, 493] on button "button" at bounding box center [1222, 507] width 37 height 28
click at [1170, 500] on div "Duplicate" at bounding box center [1167, 511] width 120 height 23
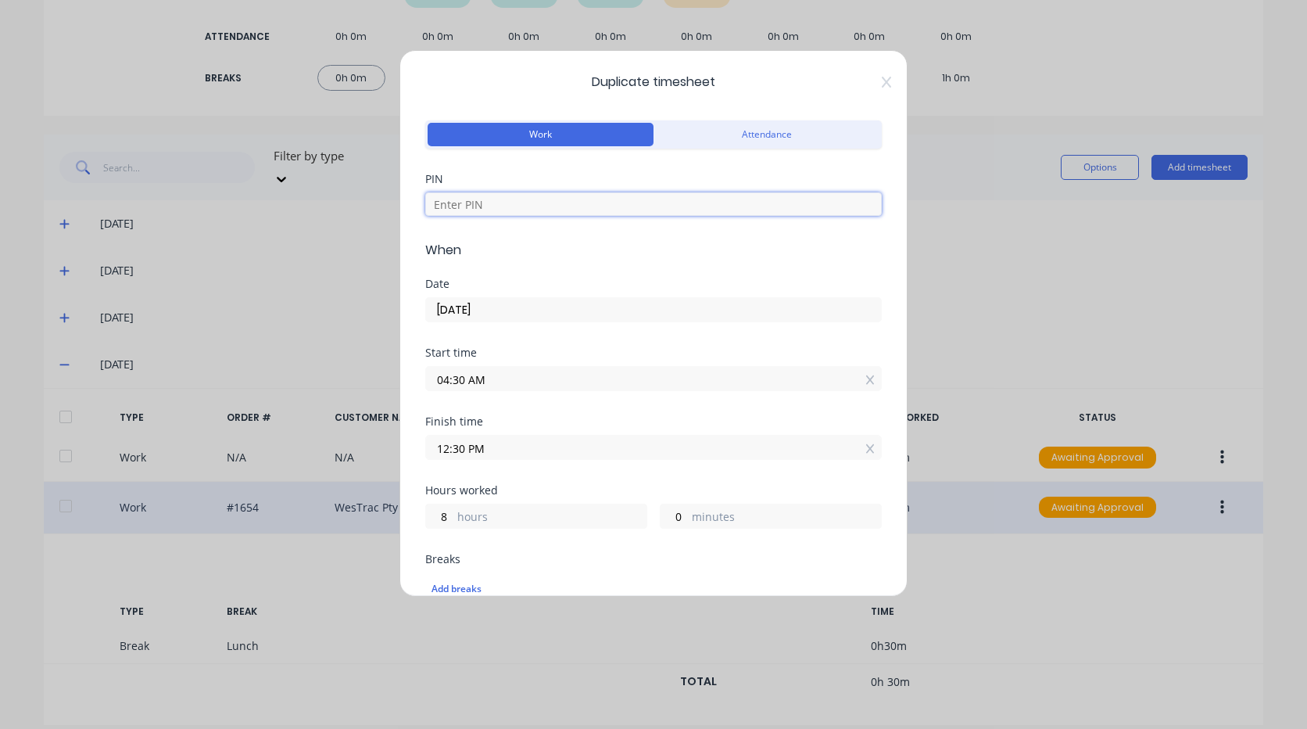
click at [572, 212] on input at bounding box center [653, 203] width 457 height 23
type input "2711"
click at [515, 380] on input "04:30 AM" at bounding box center [653, 378] width 455 height 23
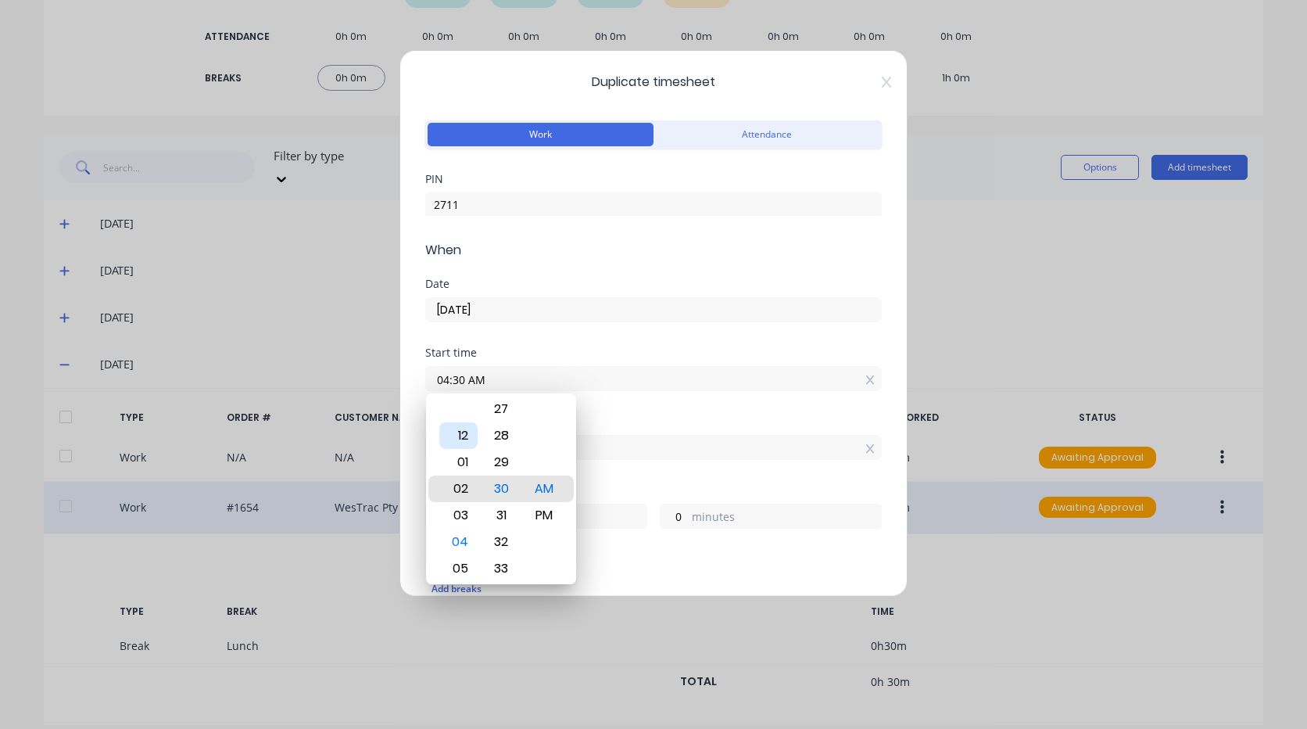
type input "02:30 AM"
type input "10"
click at [464, 439] on div "12" at bounding box center [458, 435] width 38 height 27
type input "12:30 AM"
type input "12"
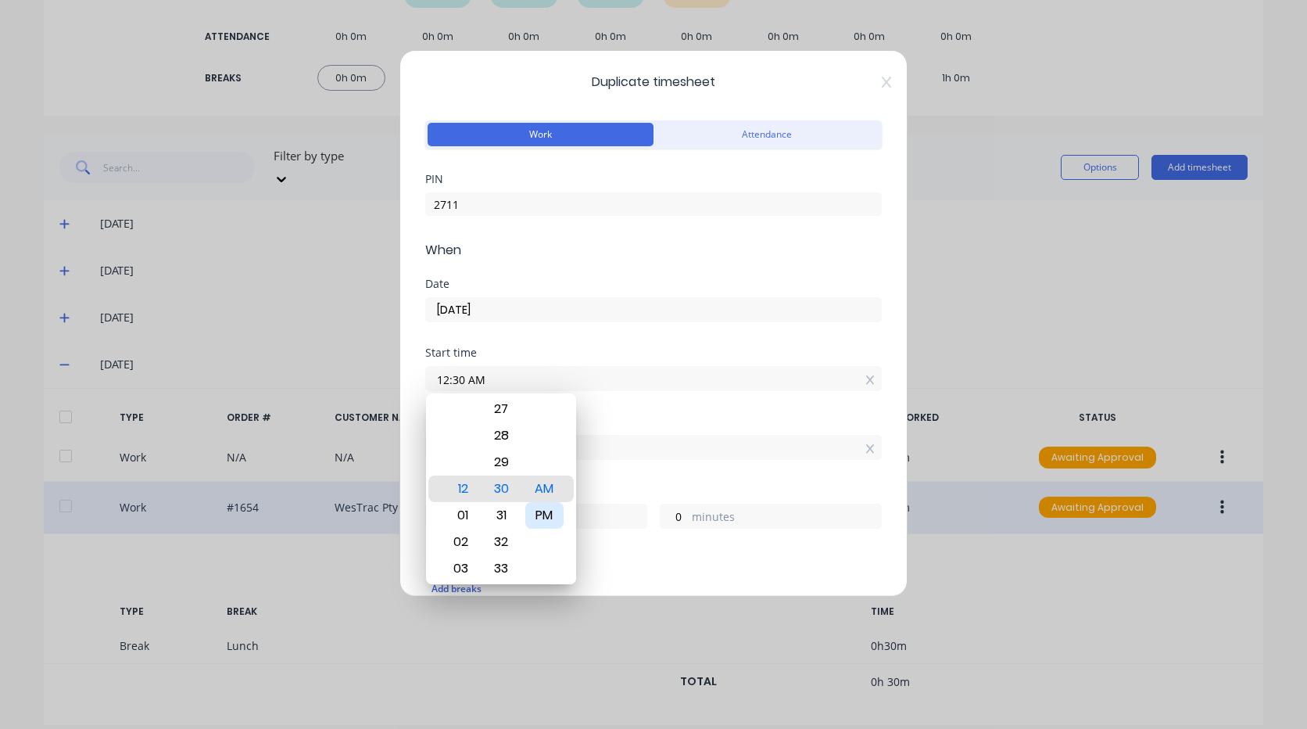
click at [547, 515] on div "PM" at bounding box center [544, 515] width 38 height 27
type input "12:30 PM"
type input "0"
click at [633, 414] on div "Start time 12:30 PM" at bounding box center [653, 381] width 457 height 69
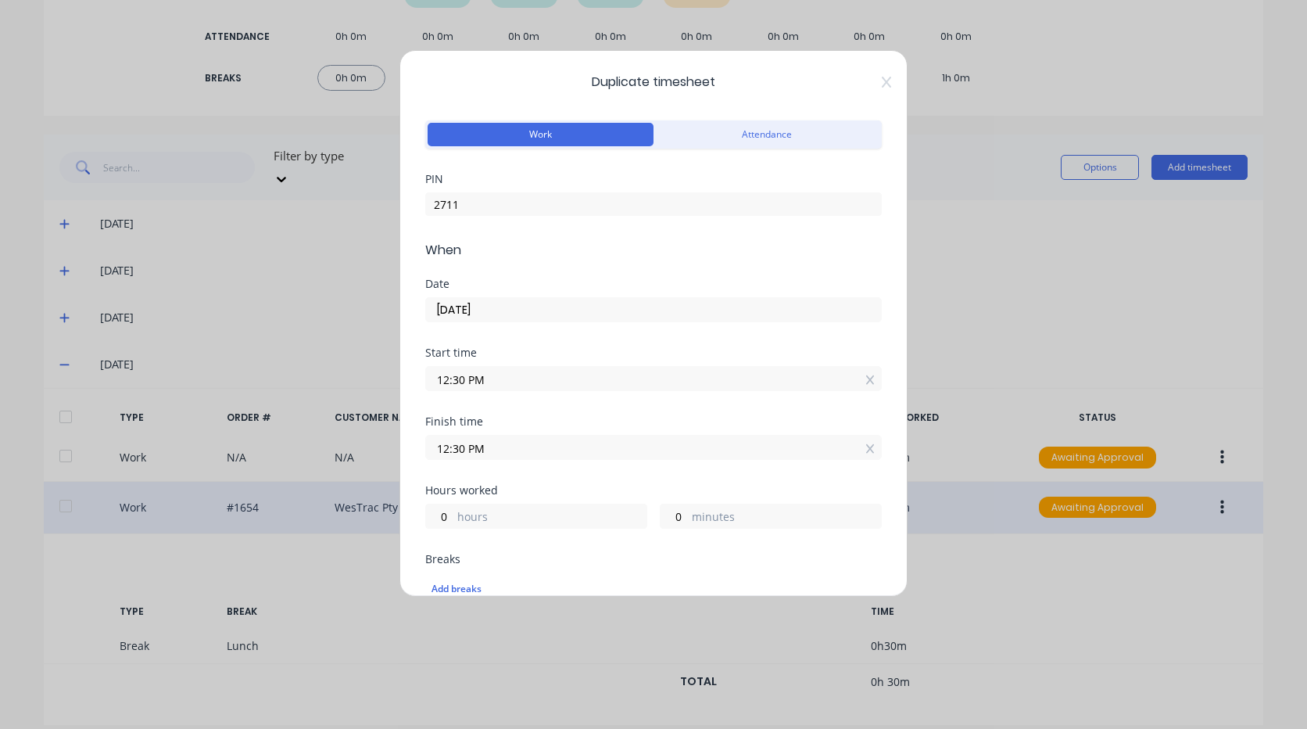
click at [486, 451] on input "12:30 PM" at bounding box center [653, 447] width 455 height 23
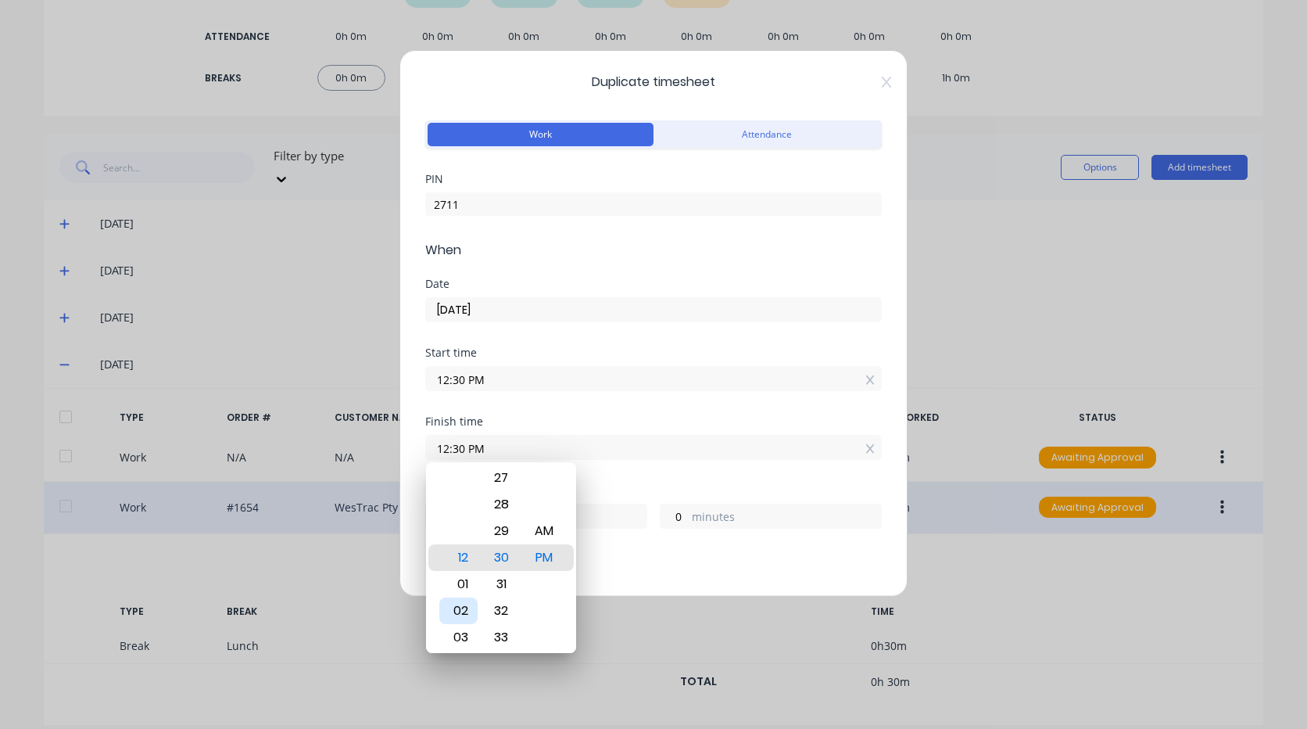
click at [464, 605] on div "02" at bounding box center [458, 610] width 38 height 27
type input "02:30 PM"
type input "2"
click at [632, 475] on div "Finish time 02:30 PM" at bounding box center [653, 450] width 457 height 69
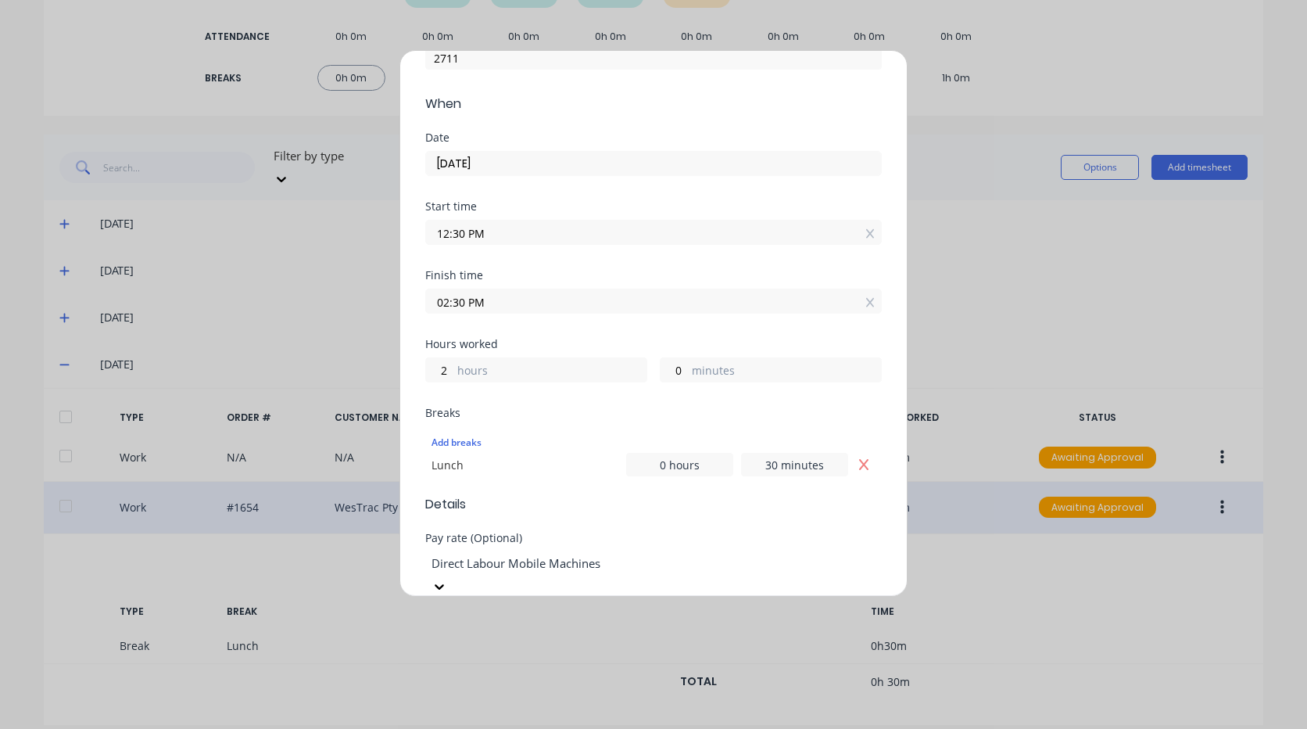
scroll to position [156, 0]
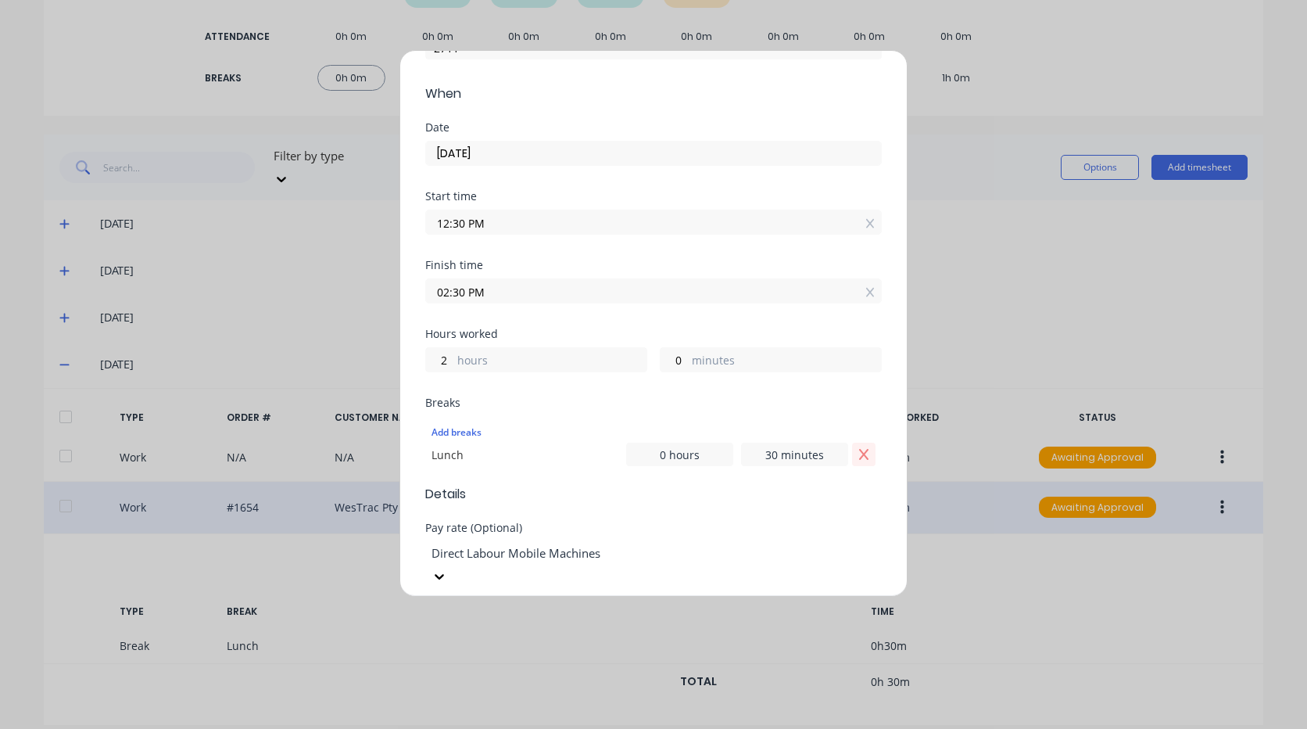
click at [858, 453] on icon "Remove Lunch" at bounding box center [864, 454] width 13 height 13
click at [655, 536] on div at bounding box center [542, 530] width 225 height 20
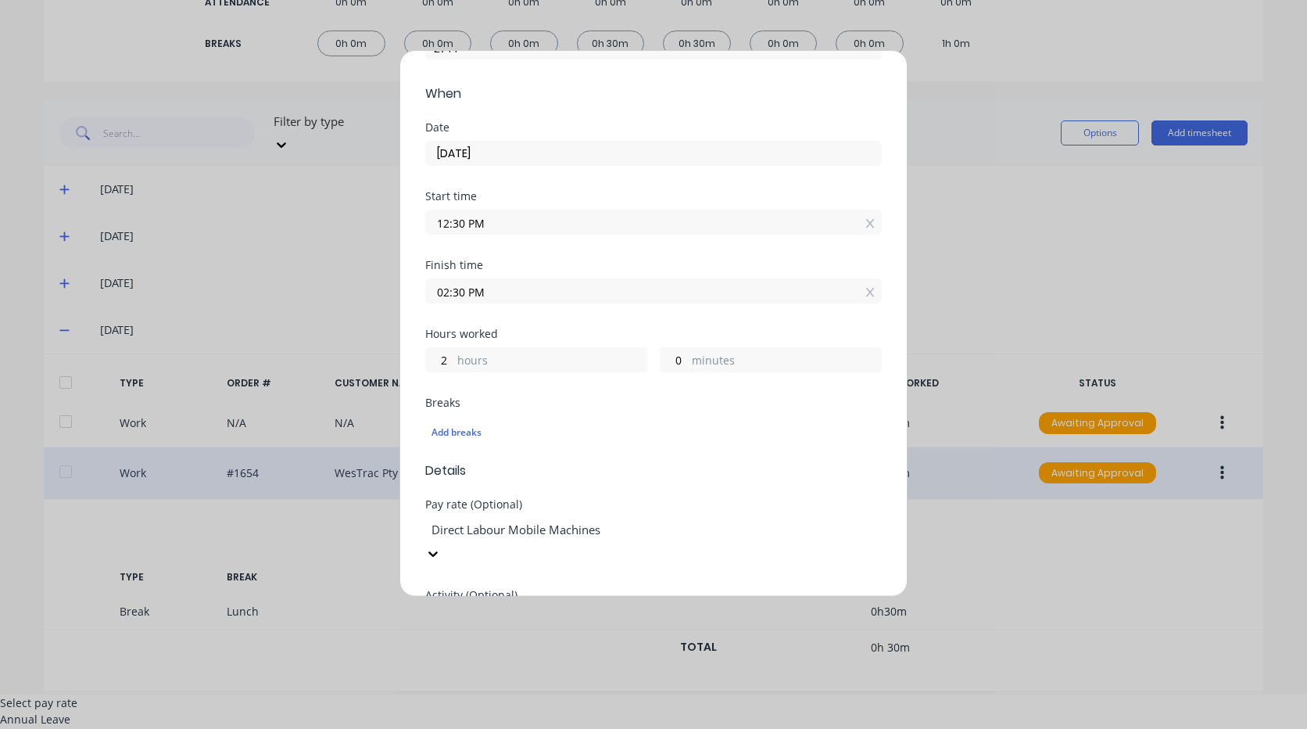
scroll to position [36, 0]
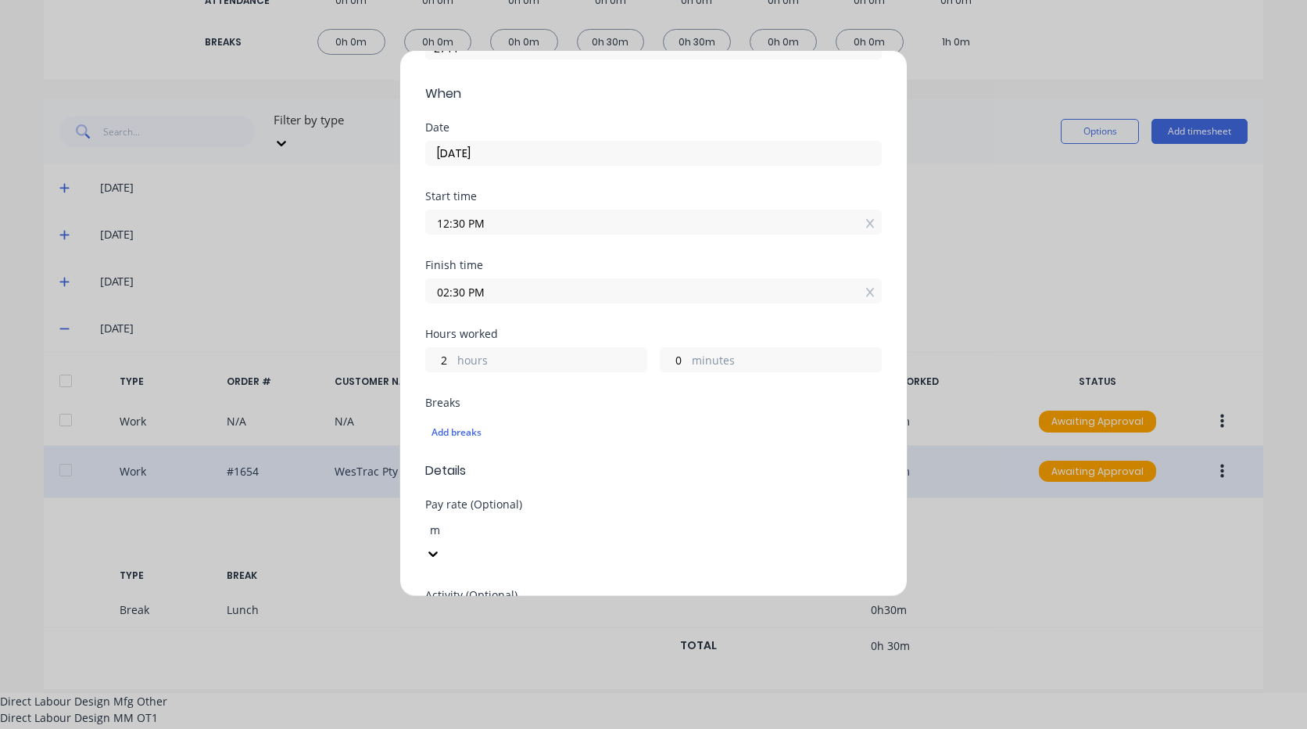
type input "mo"
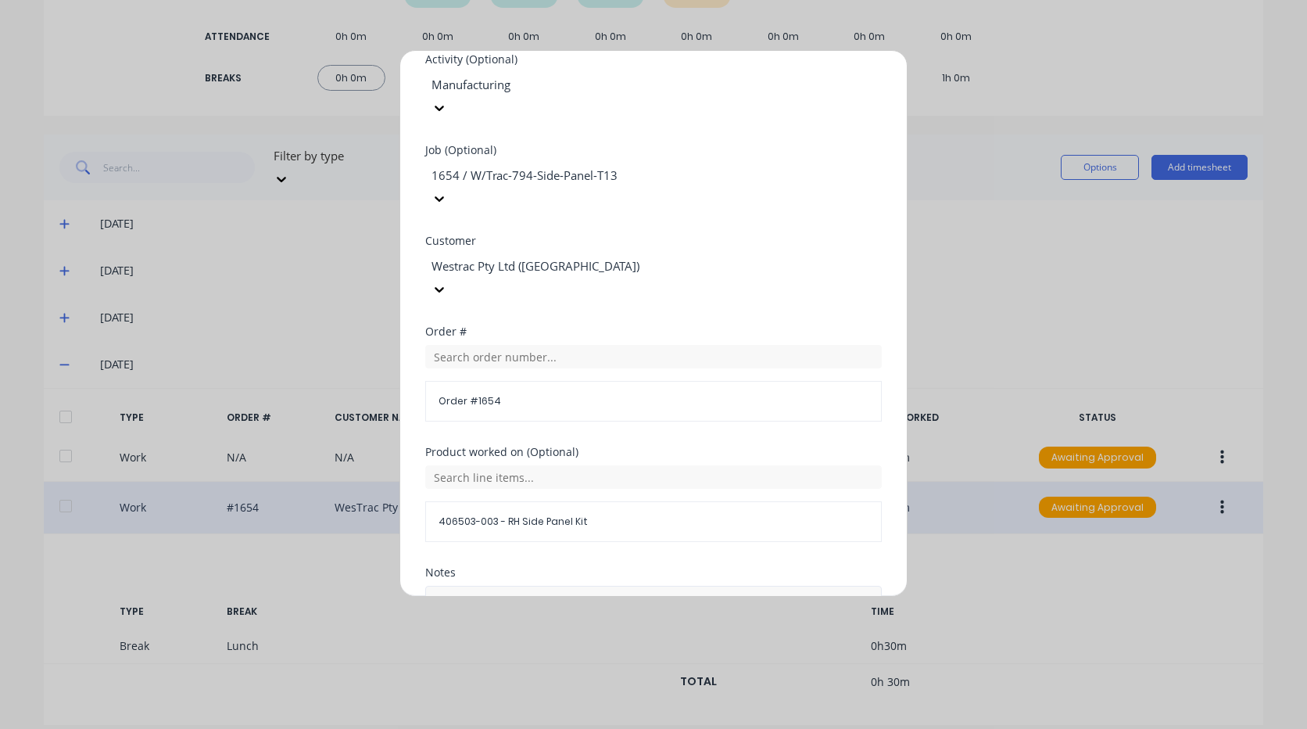
scroll to position [743, 0]
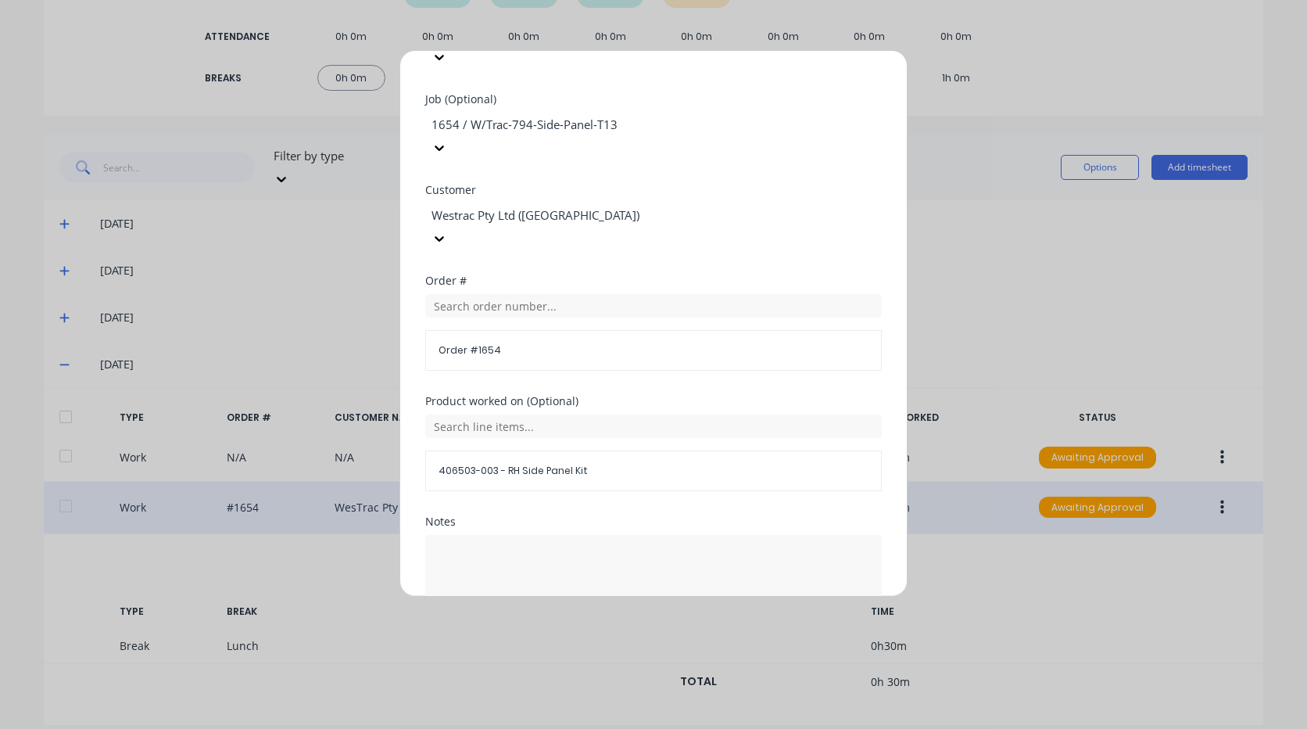
click at [635, 643] on button "Duplicate time entry" at bounding box center [616, 655] width 121 height 25
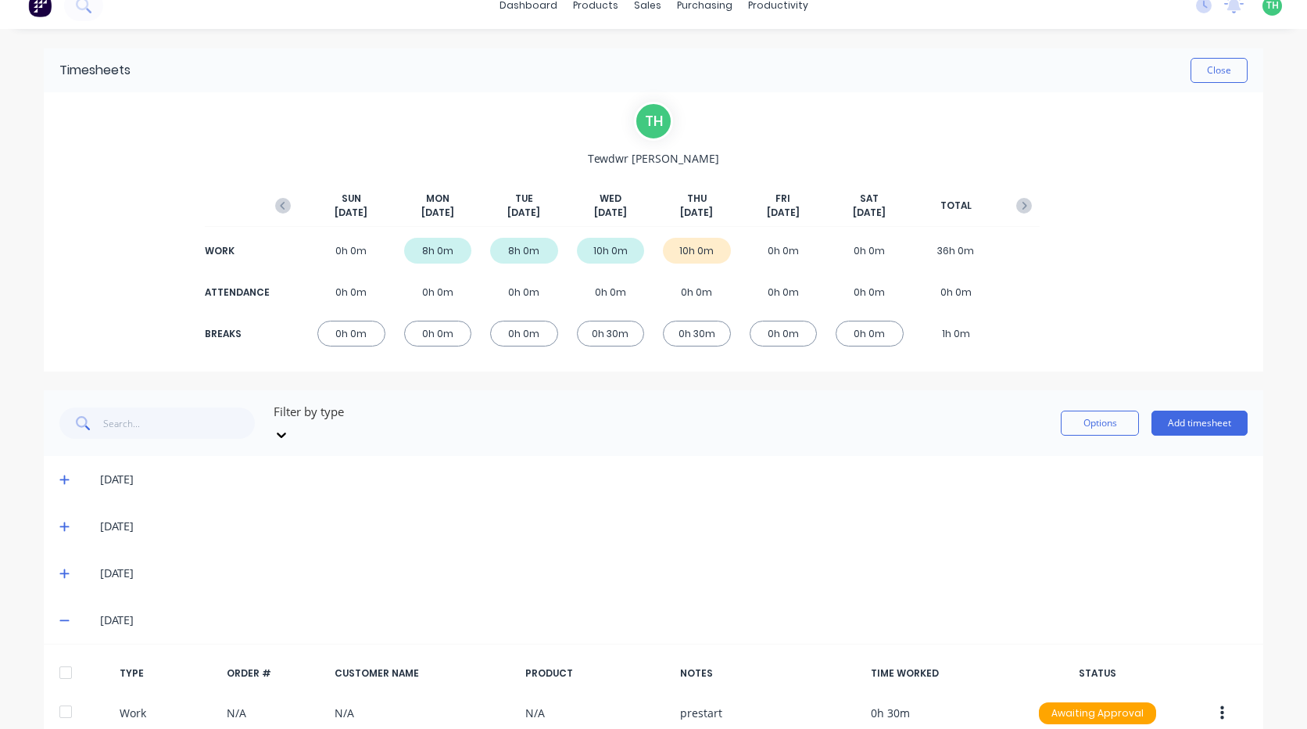
scroll to position [0, 0]
